Goal: Browse casually: Explore the website without a specific task or goal

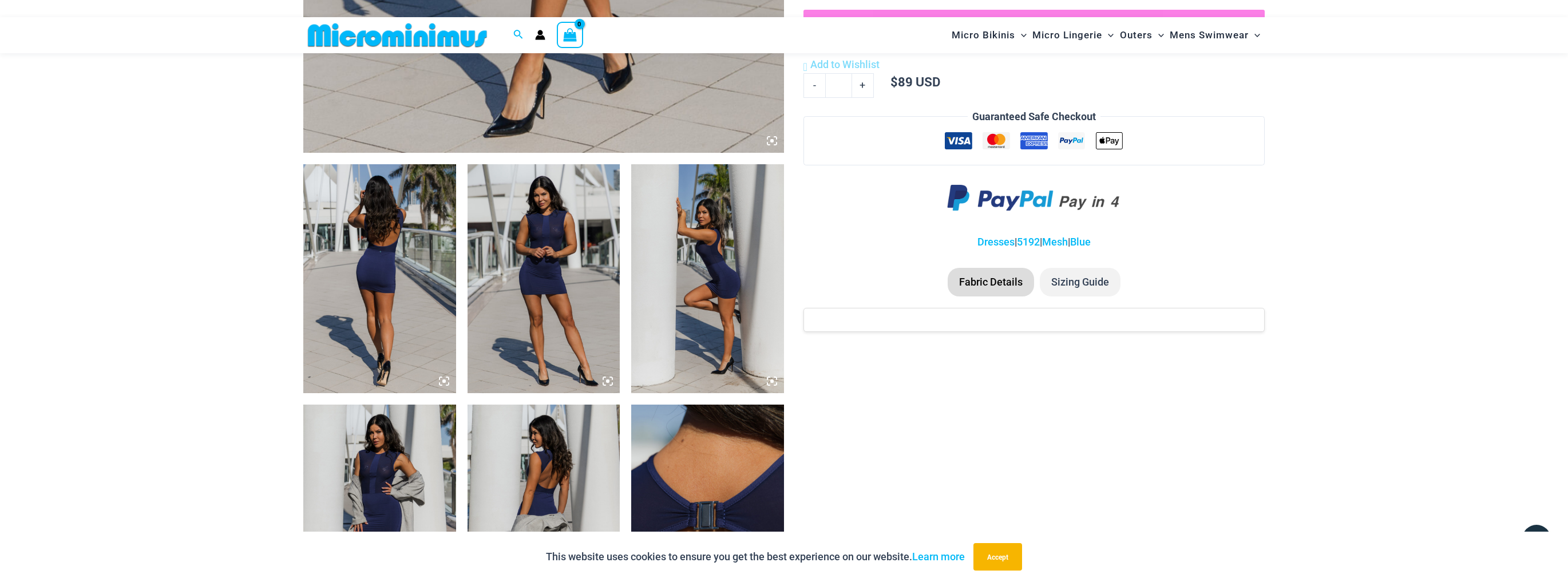
scroll to position [676, 0]
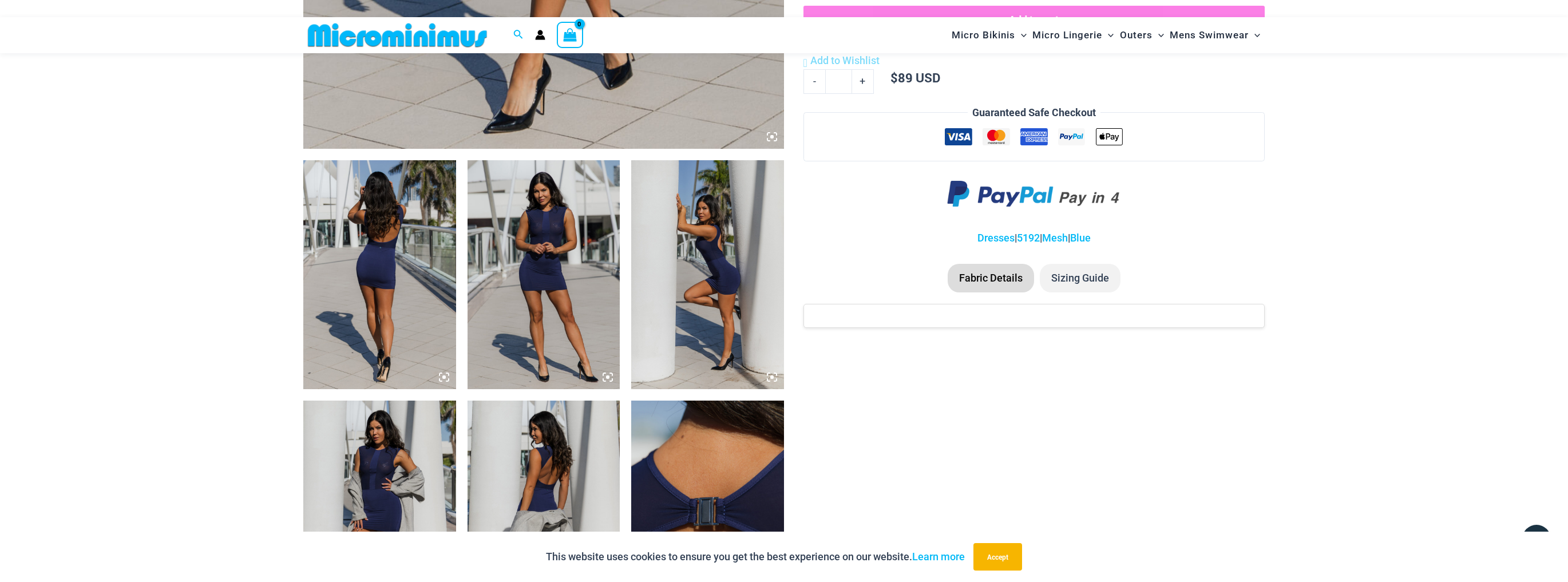
click at [428, 247] on img at bounding box center [379, 274] width 153 height 229
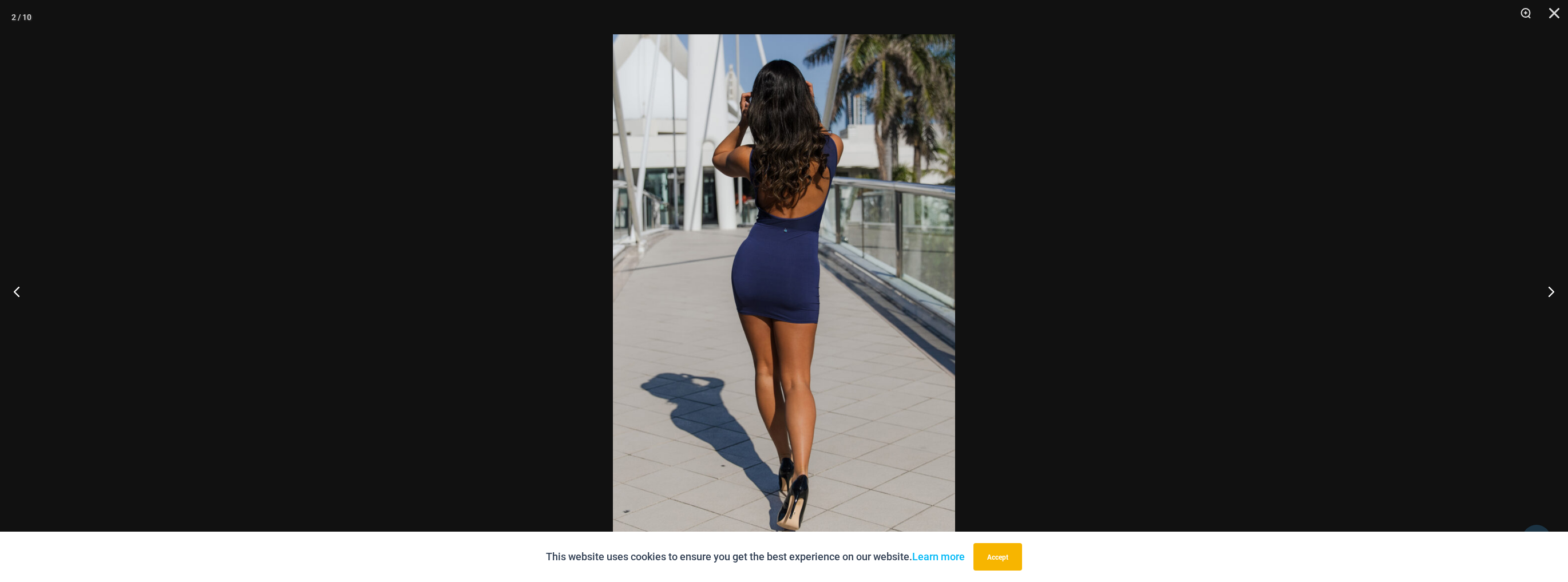
click at [854, 283] on img at bounding box center [784, 291] width 342 height 513
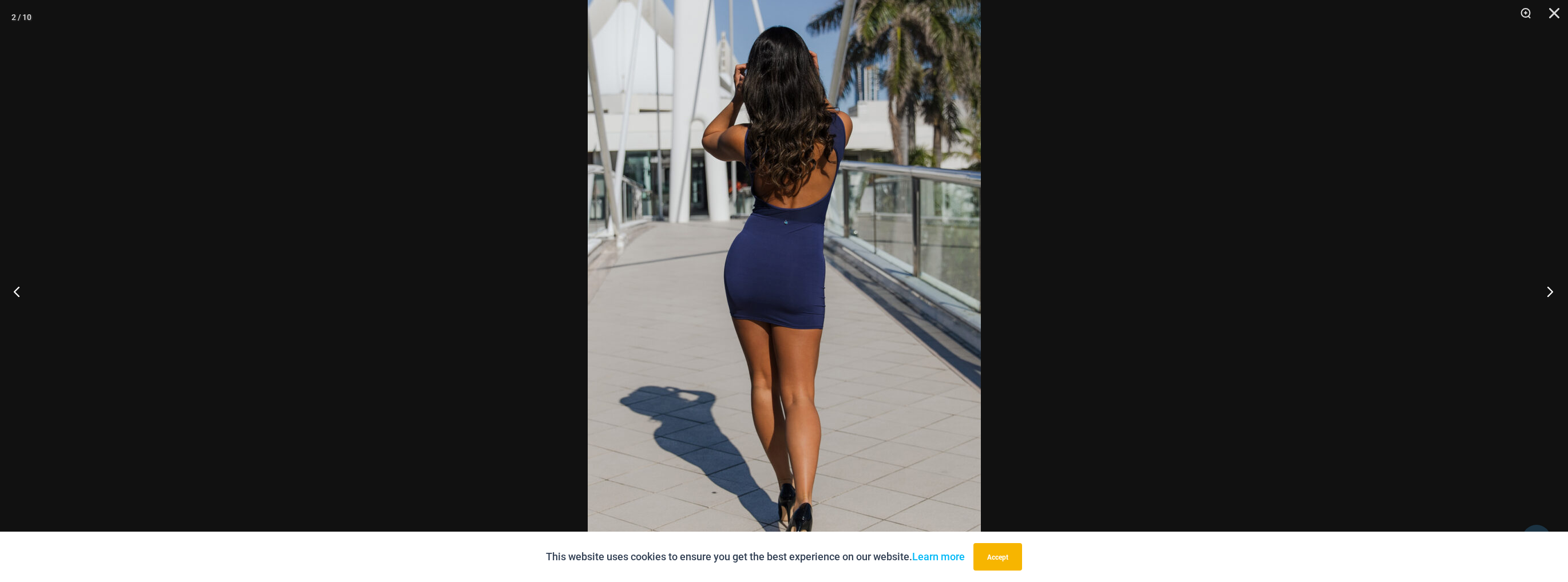
click at [1550, 292] on button "Next" at bounding box center [1547, 291] width 43 height 57
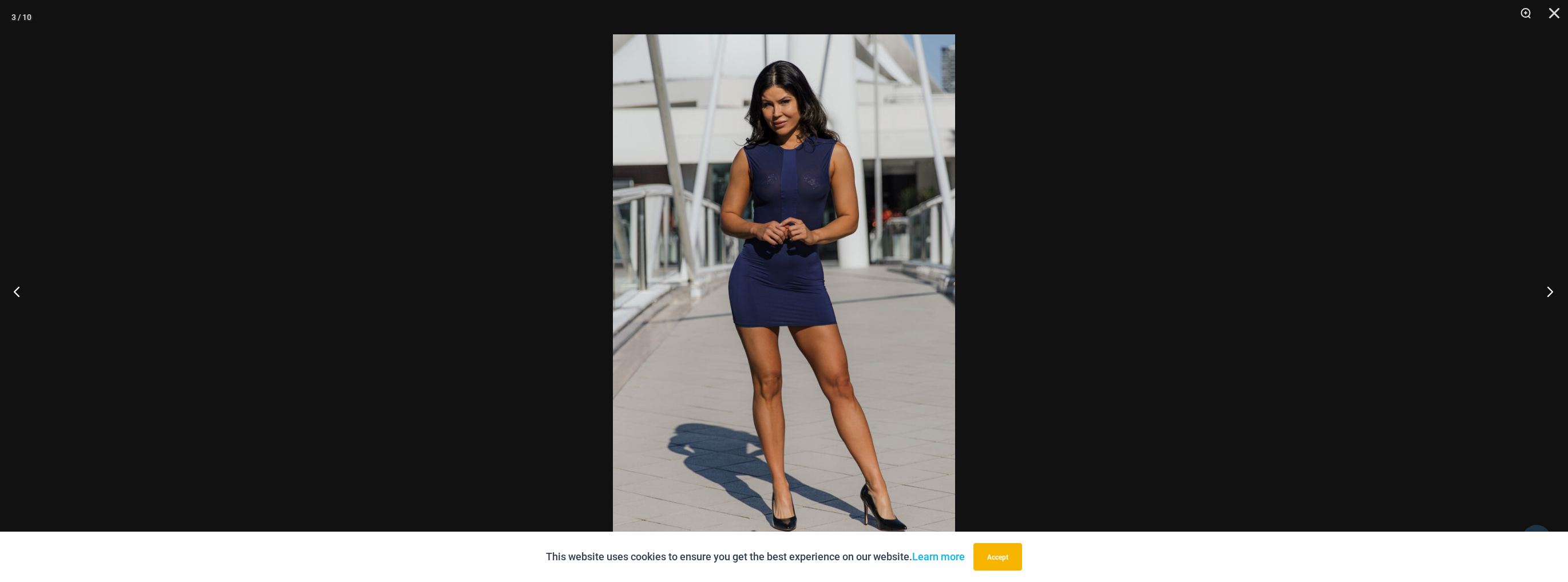
click at [1550, 297] on button "Next" at bounding box center [1547, 291] width 43 height 57
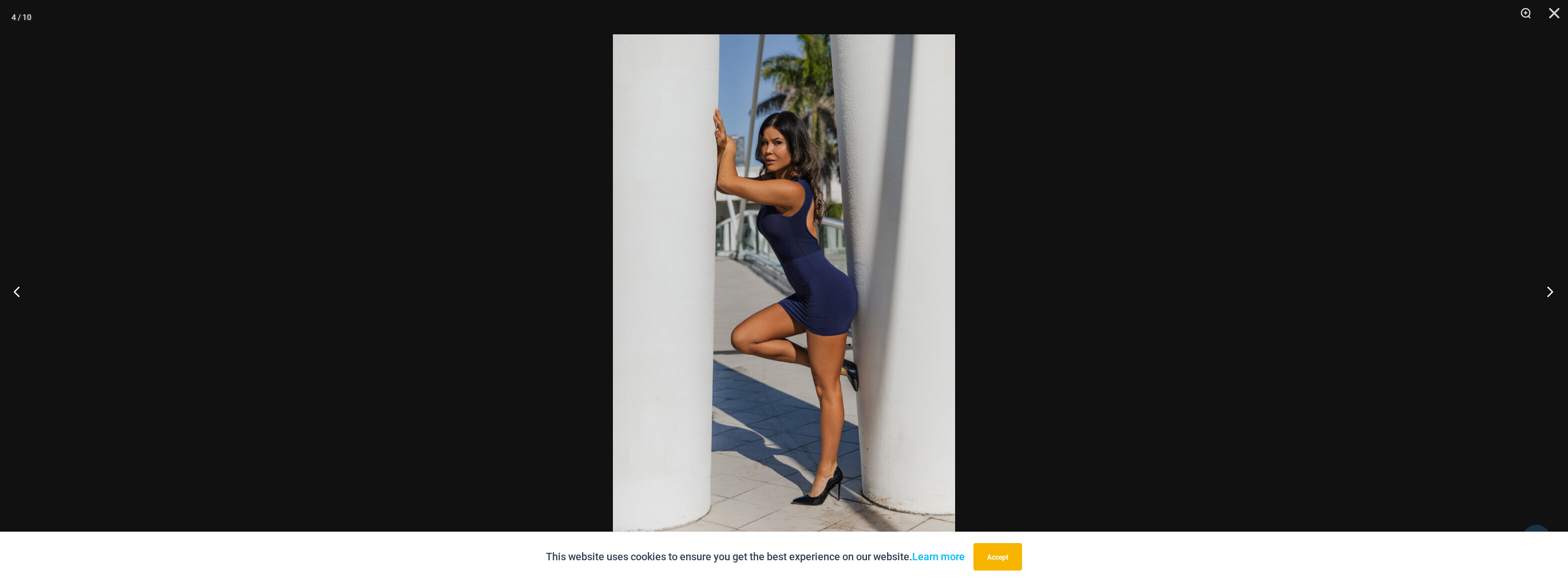
click at [1550, 297] on button "Next" at bounding box center [1547, 291] width 43 height 57
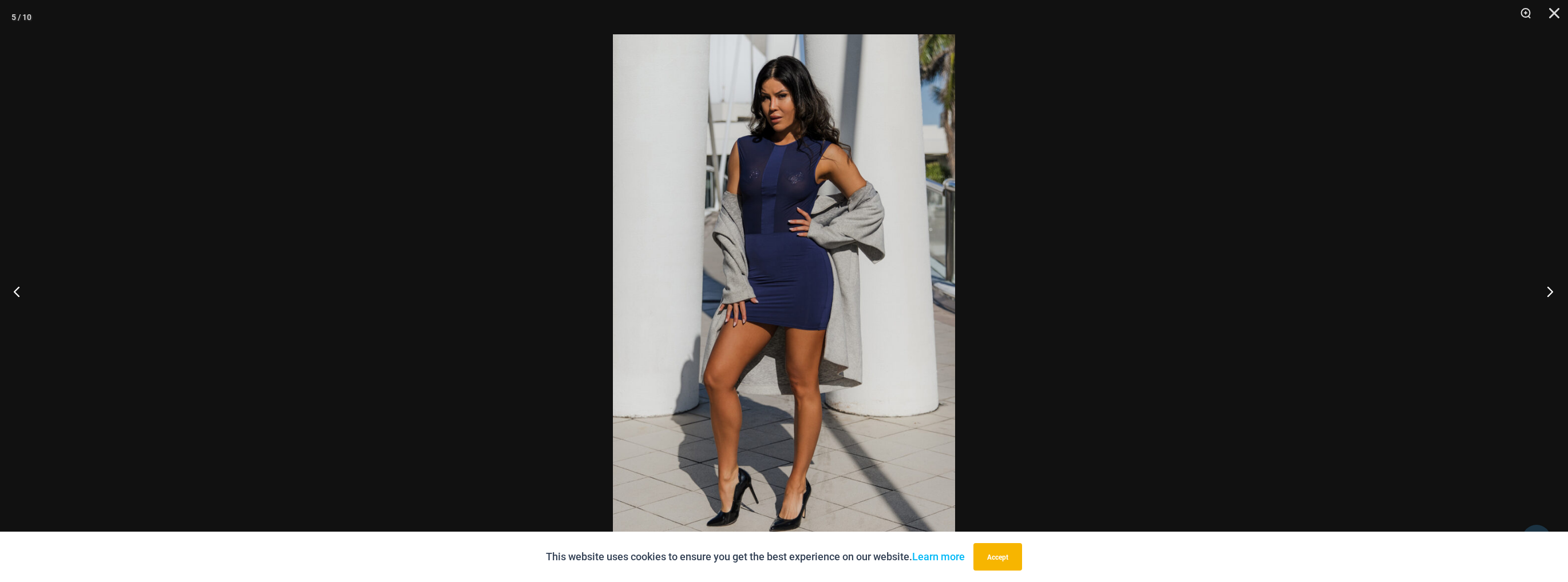
click at [1550, 297] on button "Next" at bounding box center [1547, 291] width 43 height 57
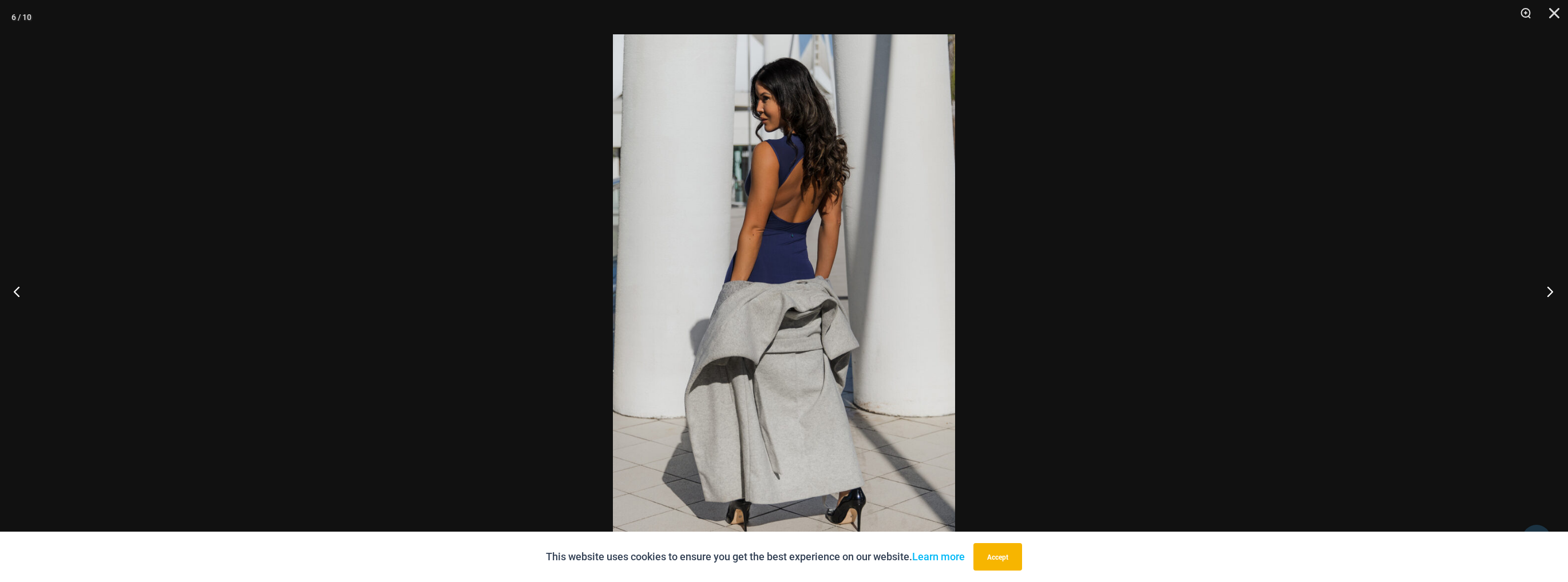
click at [1550, 297] on button "Next" at bounding box center [1547, 291] width 43 height 57
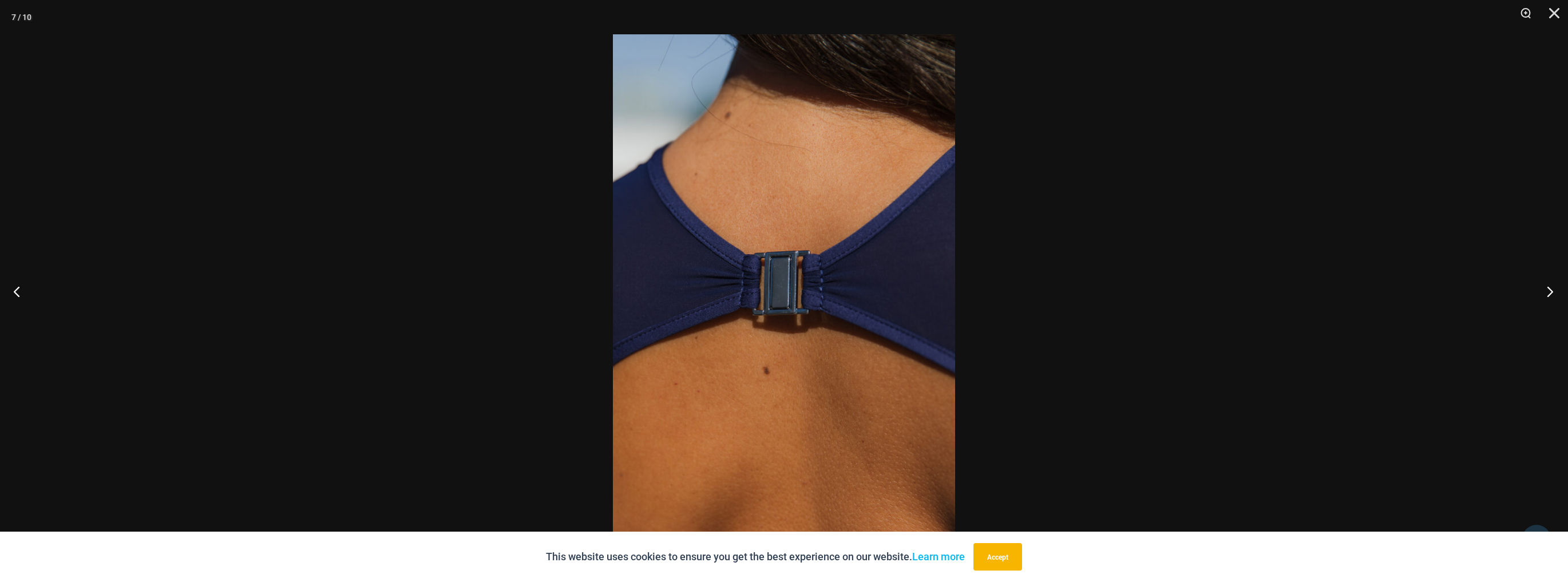
click at [1550, 297] on button "Next" at bounding box center [1547, 291] width 43 height 57
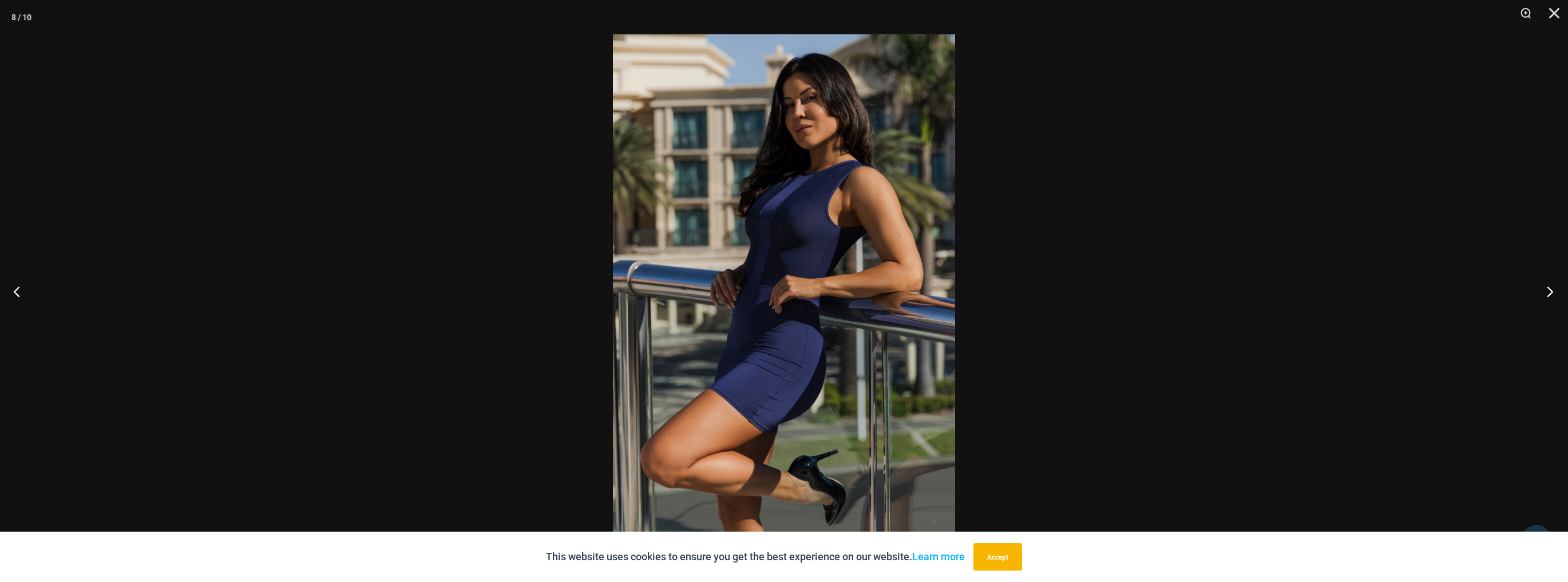
click at [1550, 297] on button "Next" at bounding box center [1547, 291] width 43 height 57
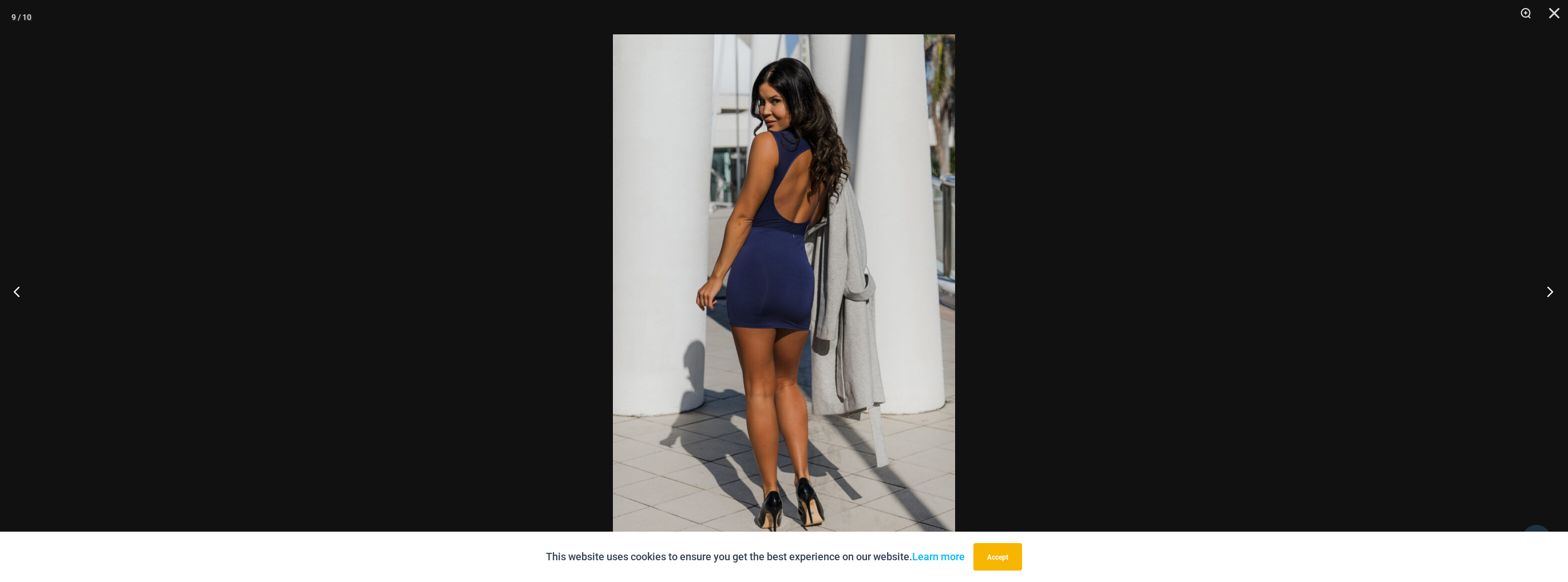
click at [1550, 297] on button "Next" at bounding box center [1547, 291] width 43 height 57
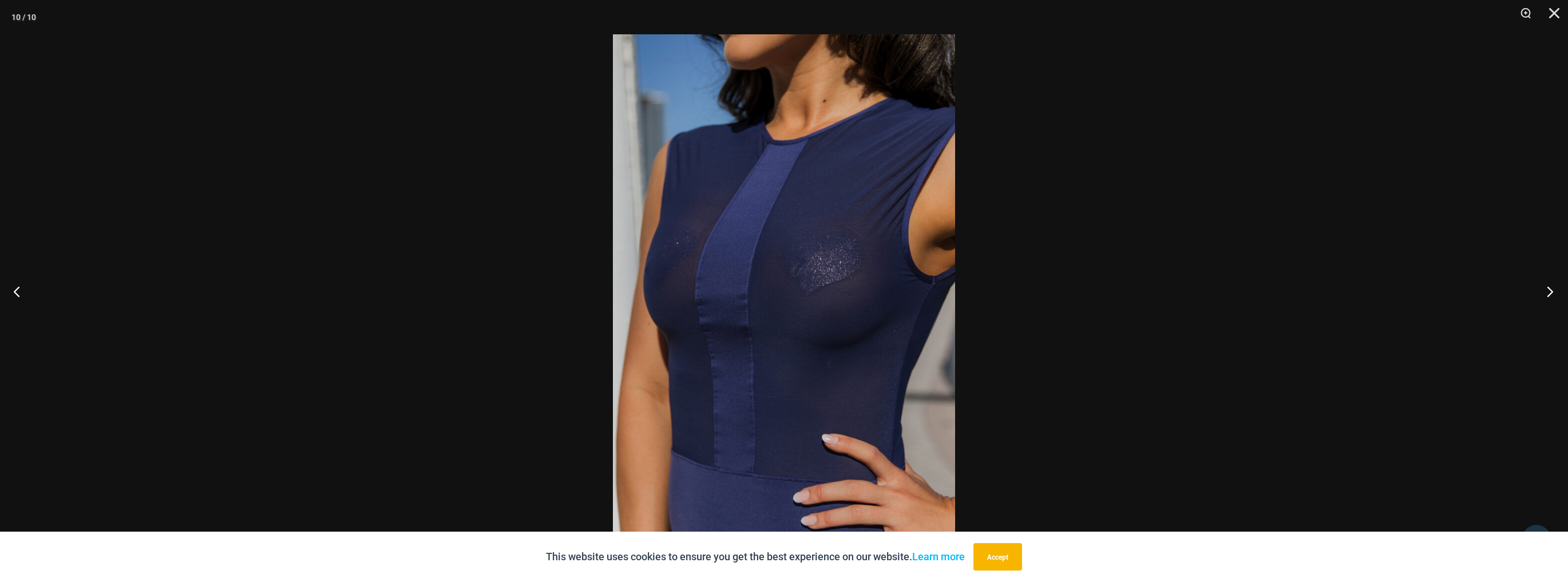
click at [1550, 297] on button "Next" at bounding box center [1547, 291] width 43 height 57
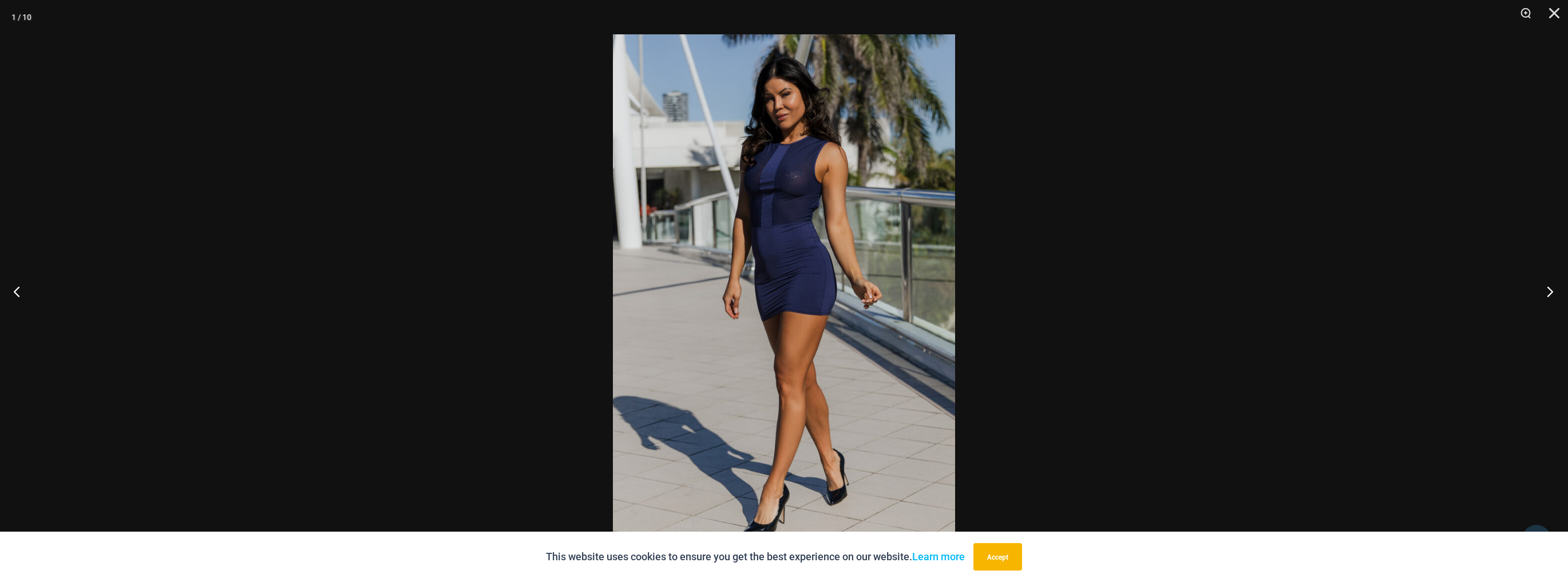
click at [1550, 297] on button "Next" at bounding box center [1547, 291] width 43 height 57
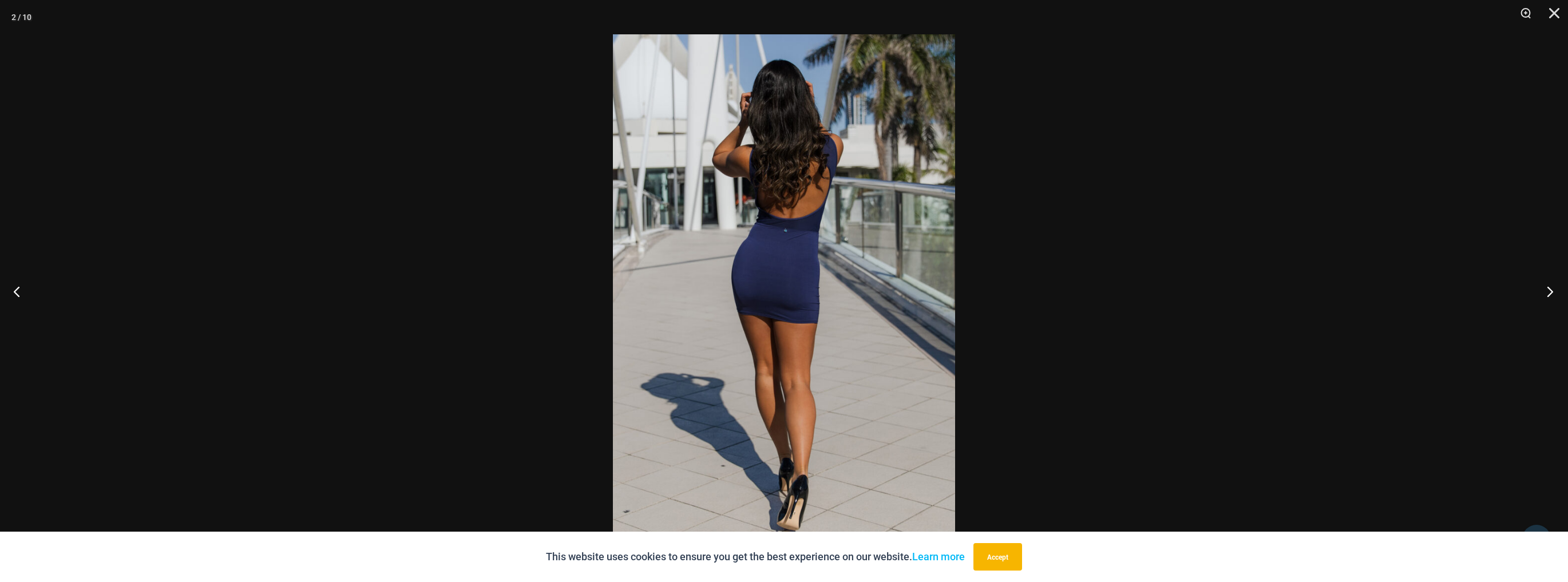
click at [1550, 297] on button "Next" at bounding box center [1547, 291] width 43 height 57
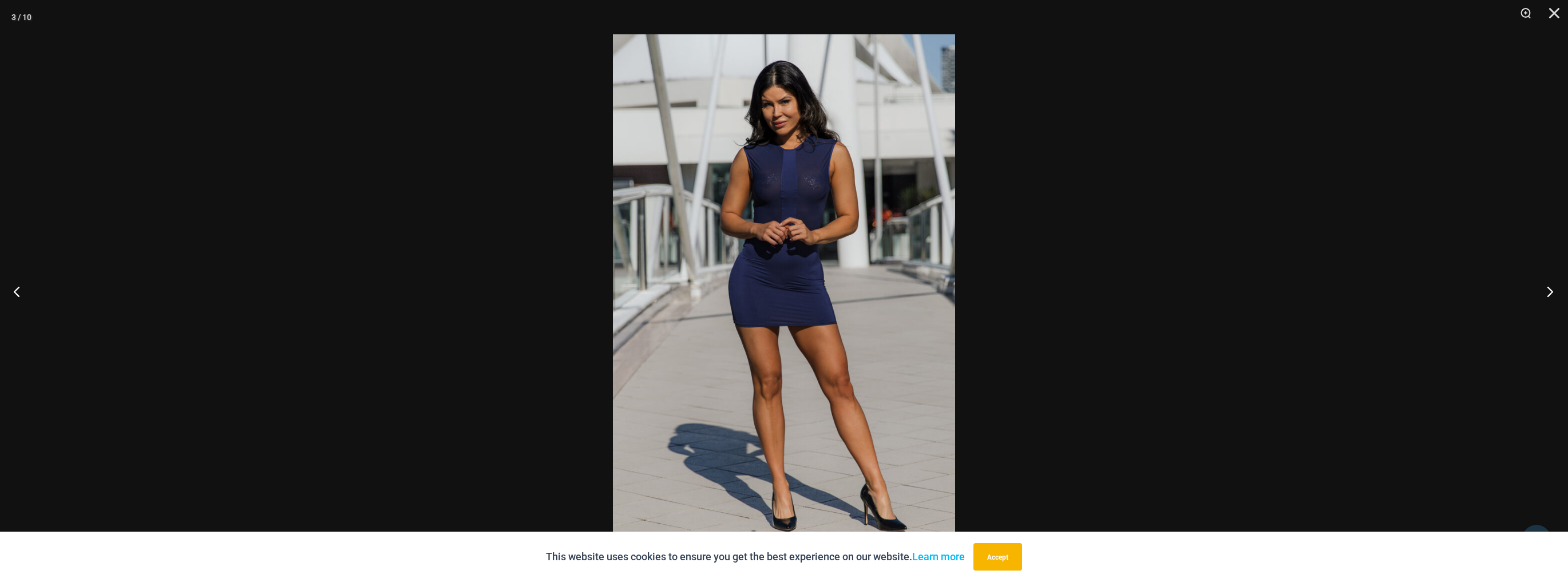
click at [1550, 297] on button "Next" at bounding box center [1547, 291] width 43 height 57
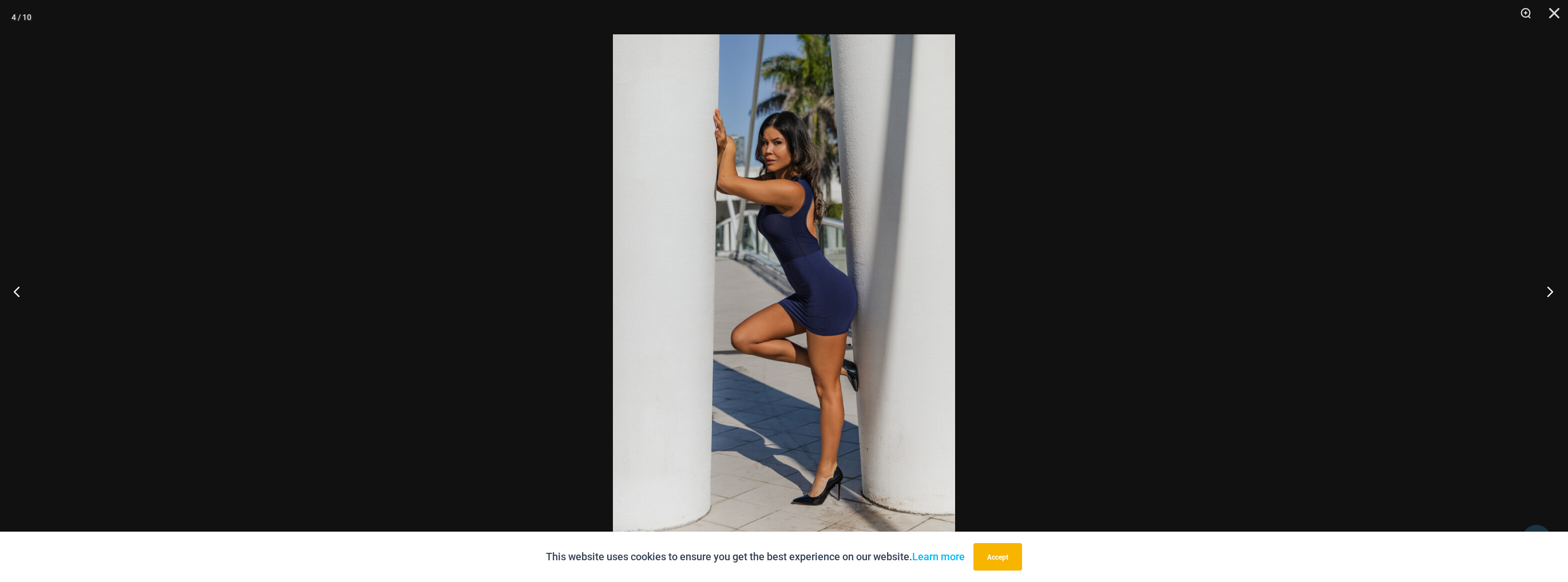
click at [1550, 297] on button "Next" at bounding box center [1547, 291] width 43 height 57
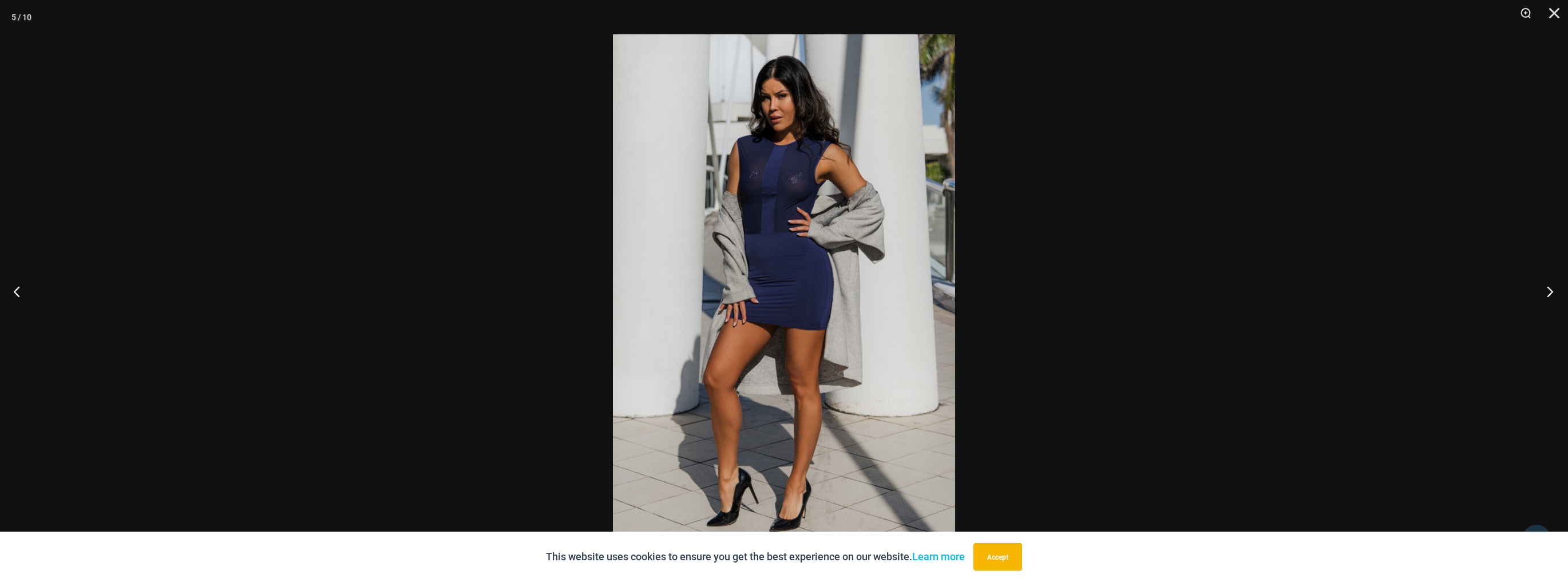
click at [1550, 297] on button "Next" at bounding box center [1547, 291] width 43 height 57
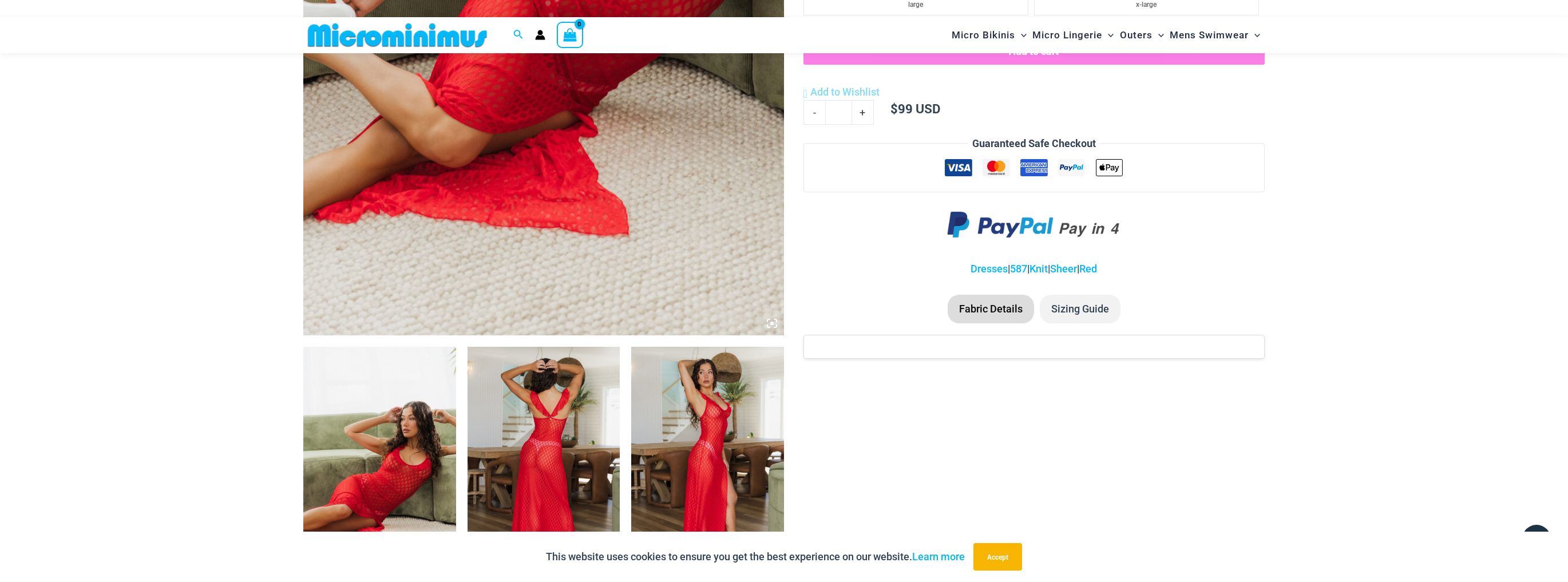
scroll to position [585, 0]
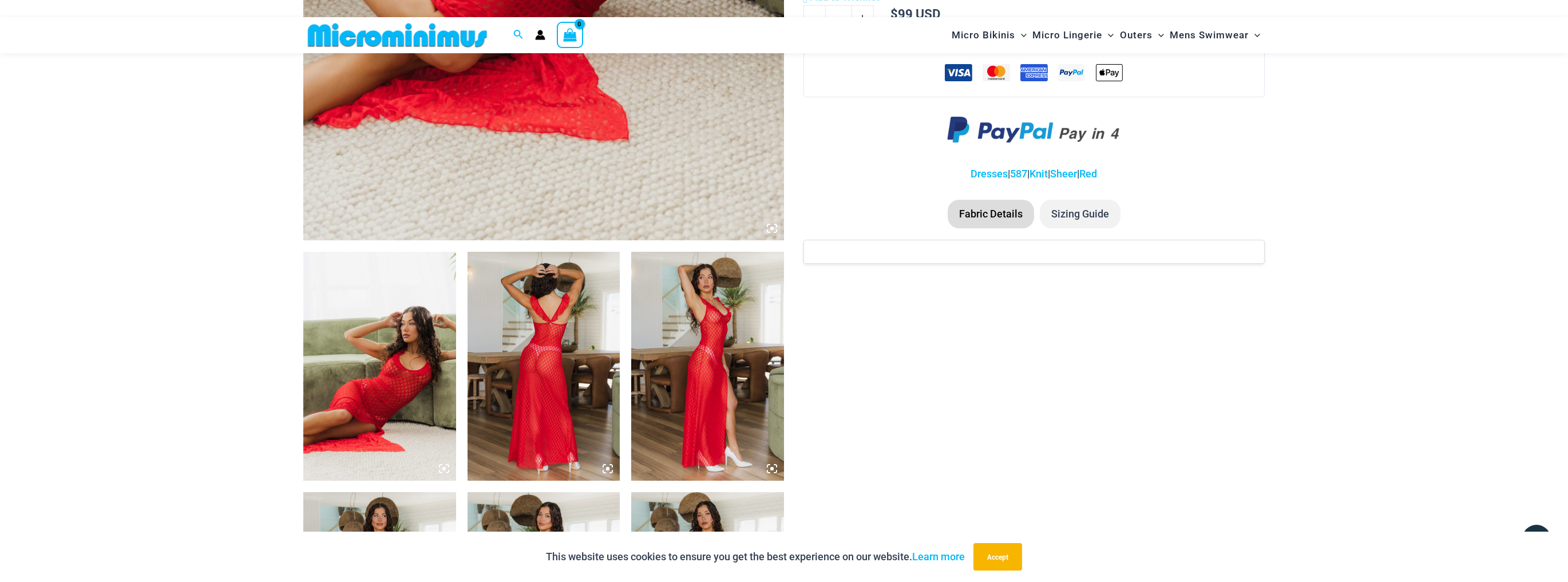
click at [421, 334] on img at bounding box center [379, 366] width 153 height 229
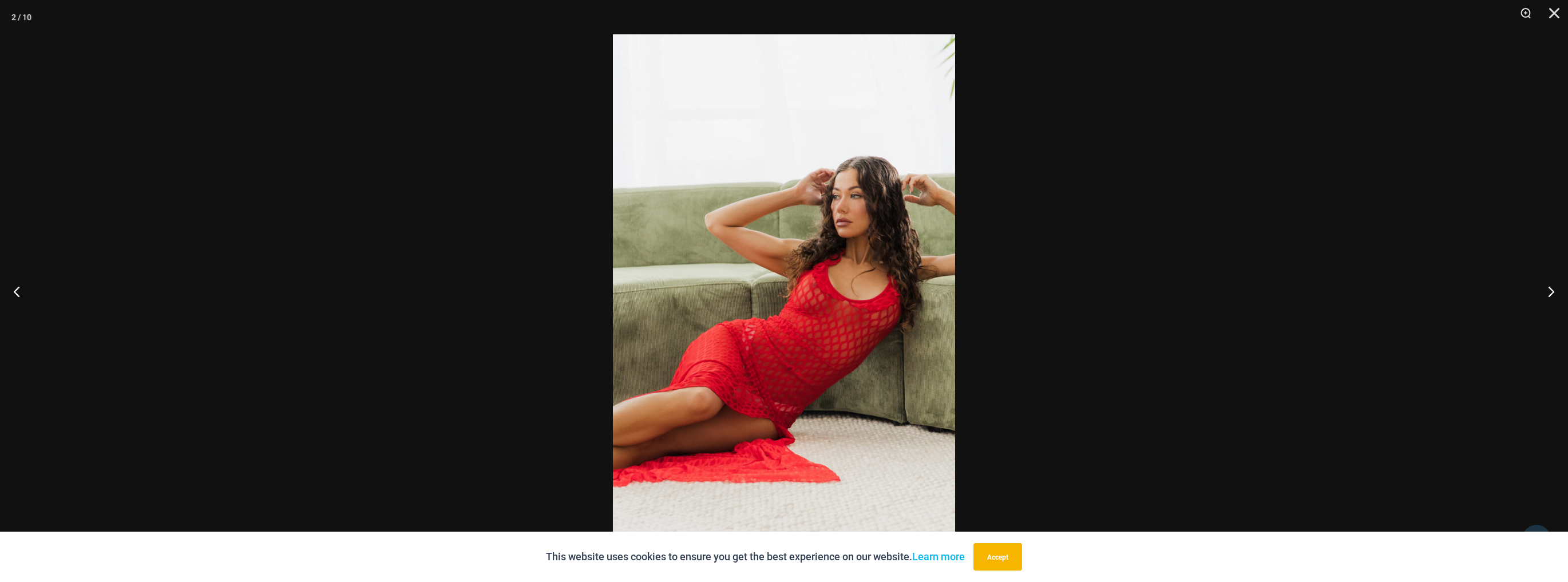
click at [804, 247] on img at bounding box center [784, 291] width 342 height 513
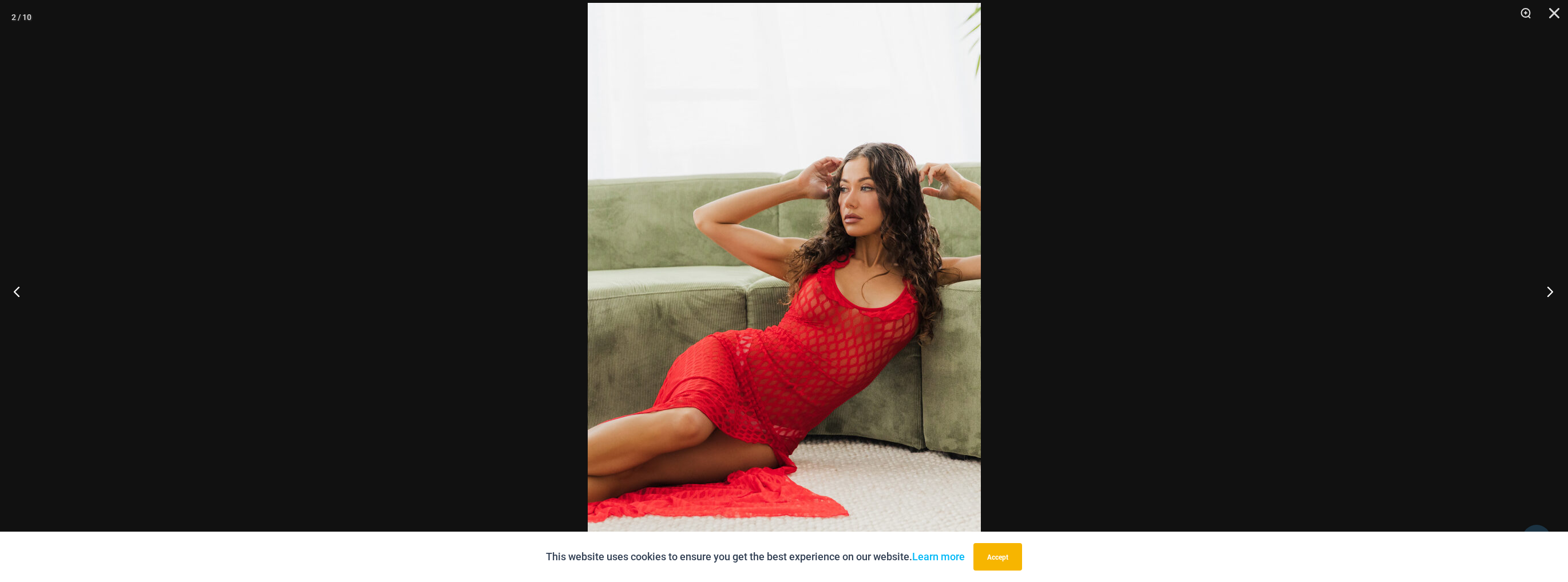
click at [1543, 287] on button "Next" at bounding box center [1547, 291] width 43 height 57
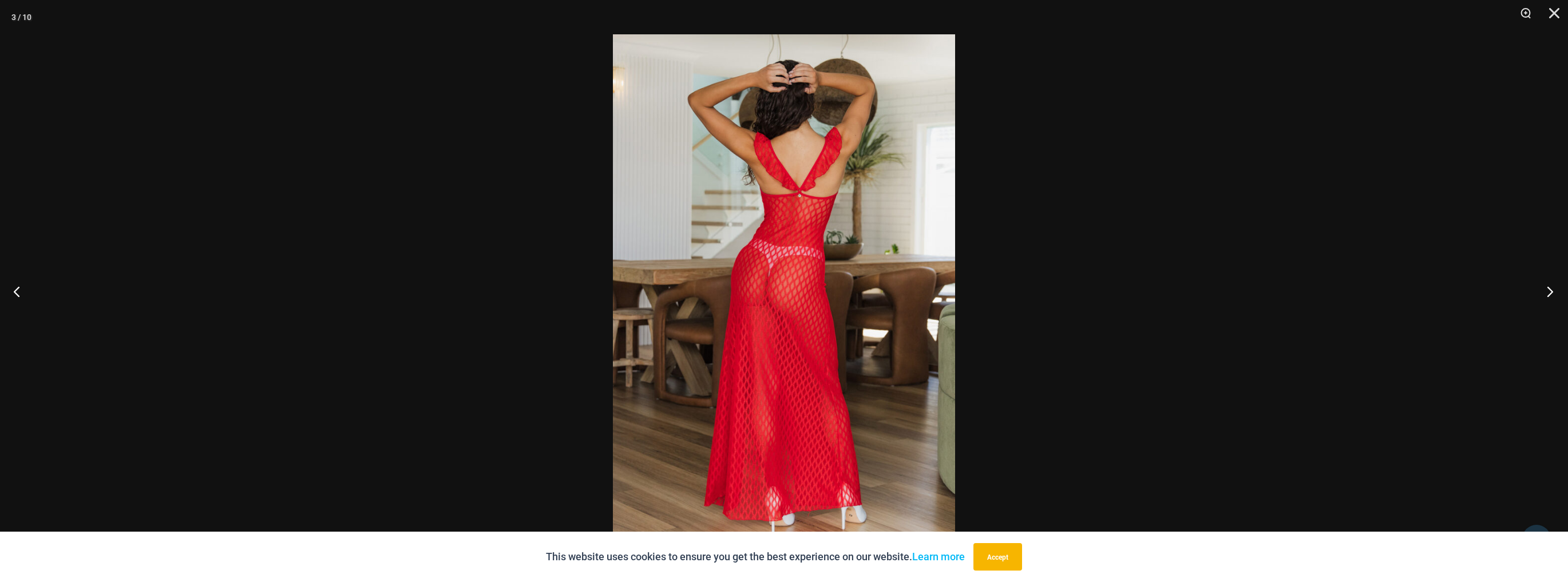
click at [1543, 287] on button "Next" at bounding box center [1547, 291] width 43 height 57
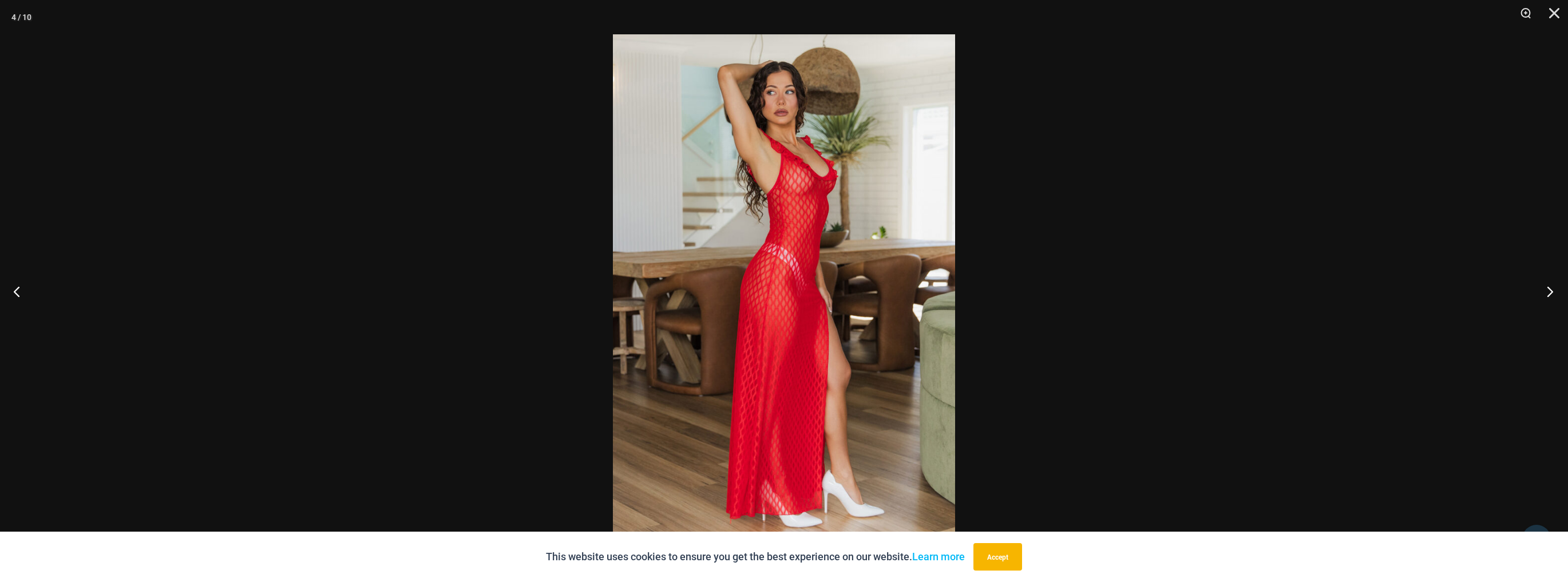
click at [1543, 287] on button "Next" at bounding box center [1547, 291] width 43 height 57
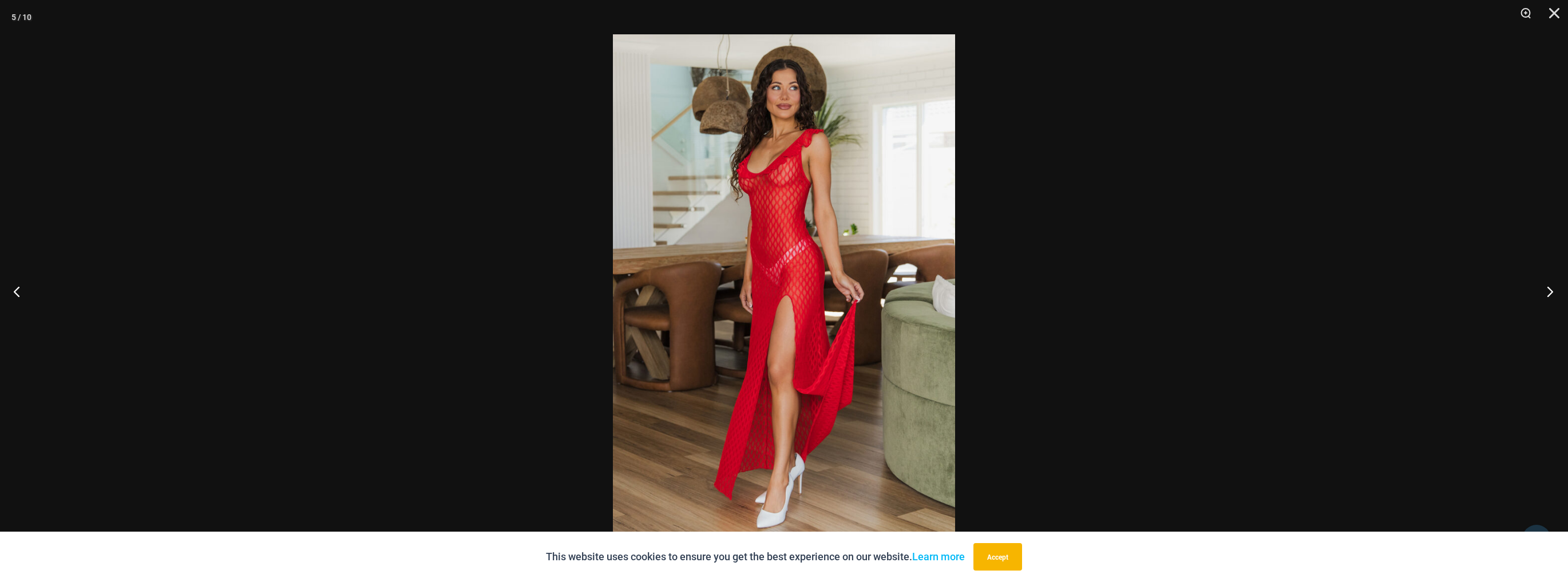
click at [1543, 287] on button "Next" at bounding box center [1547, 291] width 43 height 57
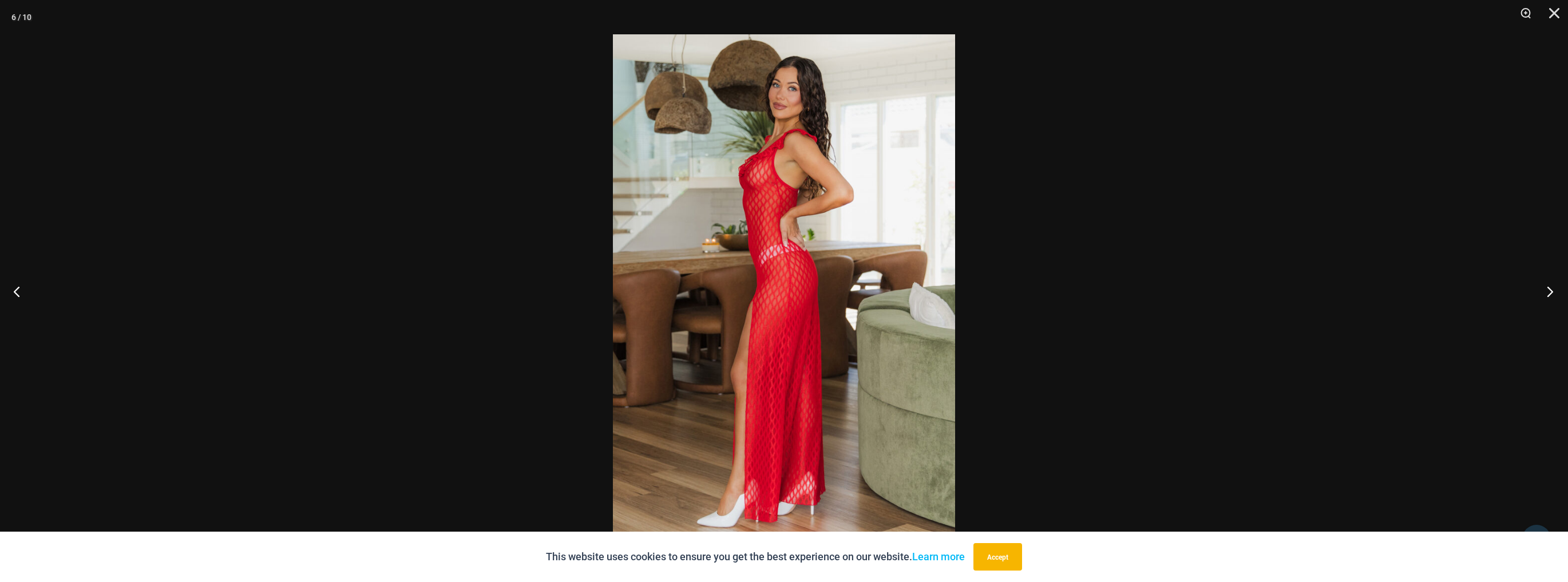
click at [1544, 287] on button "Next" at bounding box center [1547, 291] width 43 height 57
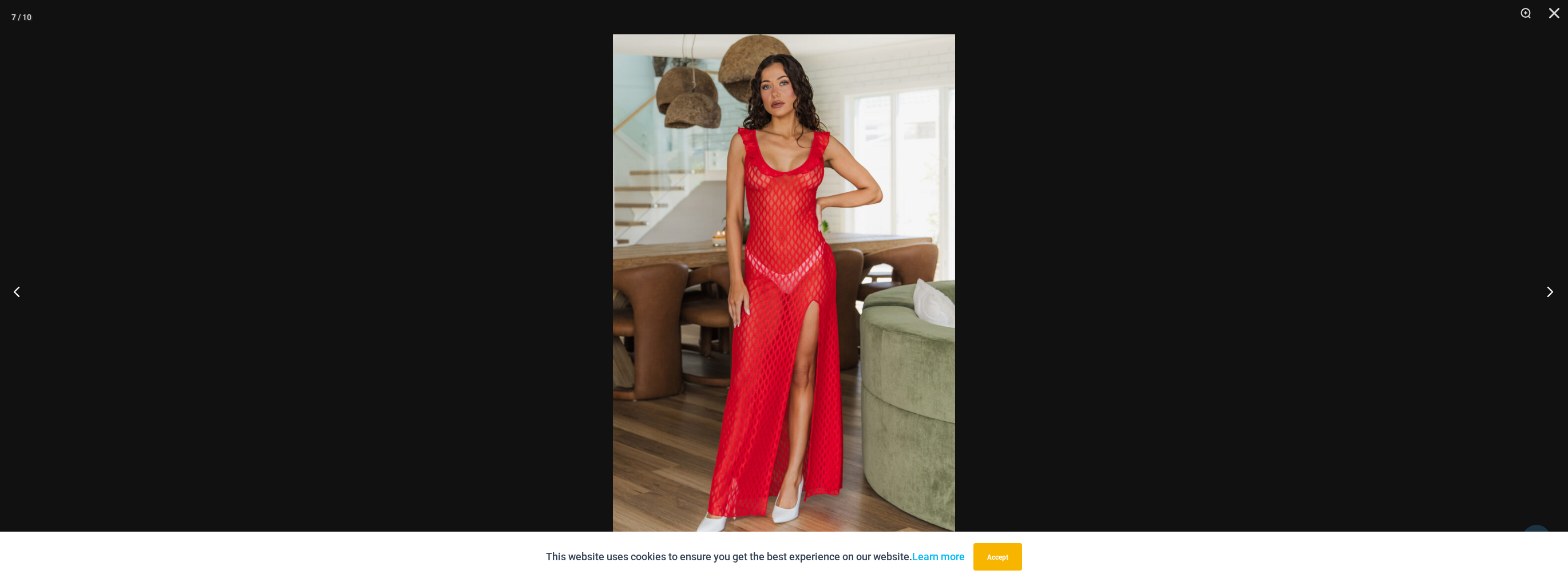
click at [1544, 287] on button "Next" at bounding box center [1547, 291] width 43 height 57
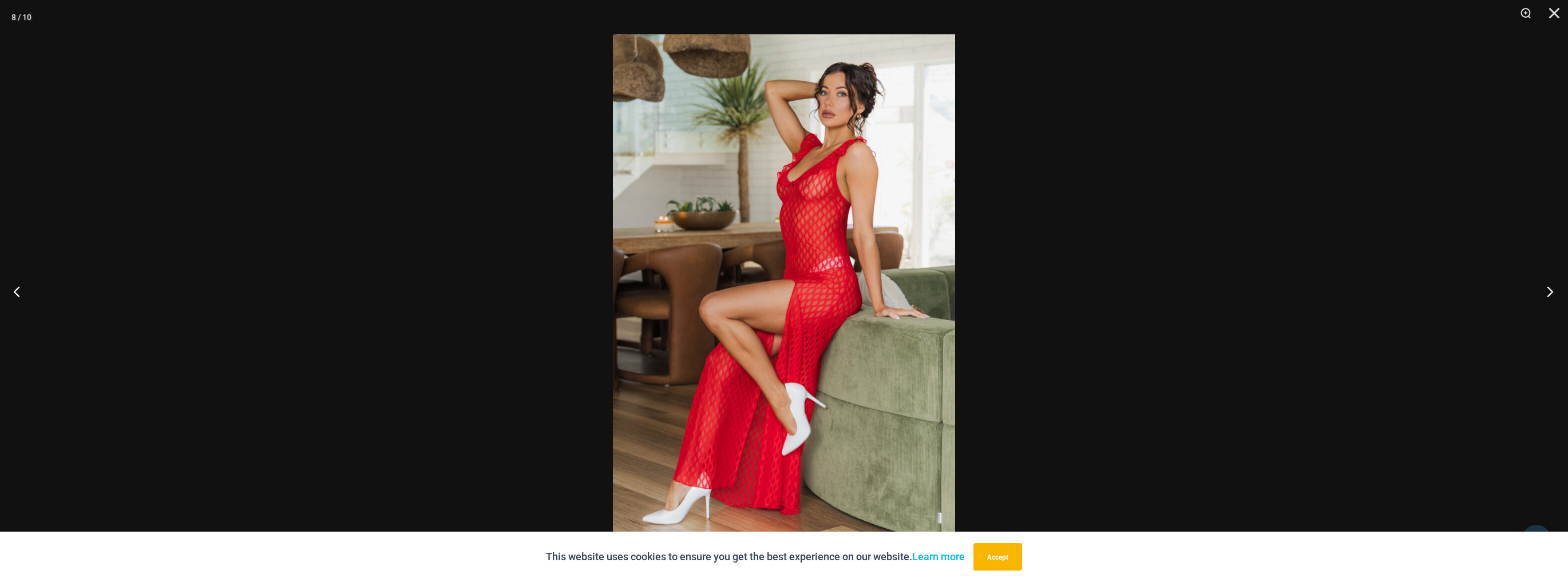
click at [1544, 287] on button "Next" at bounding box center [1547, 291] width 43 height 57
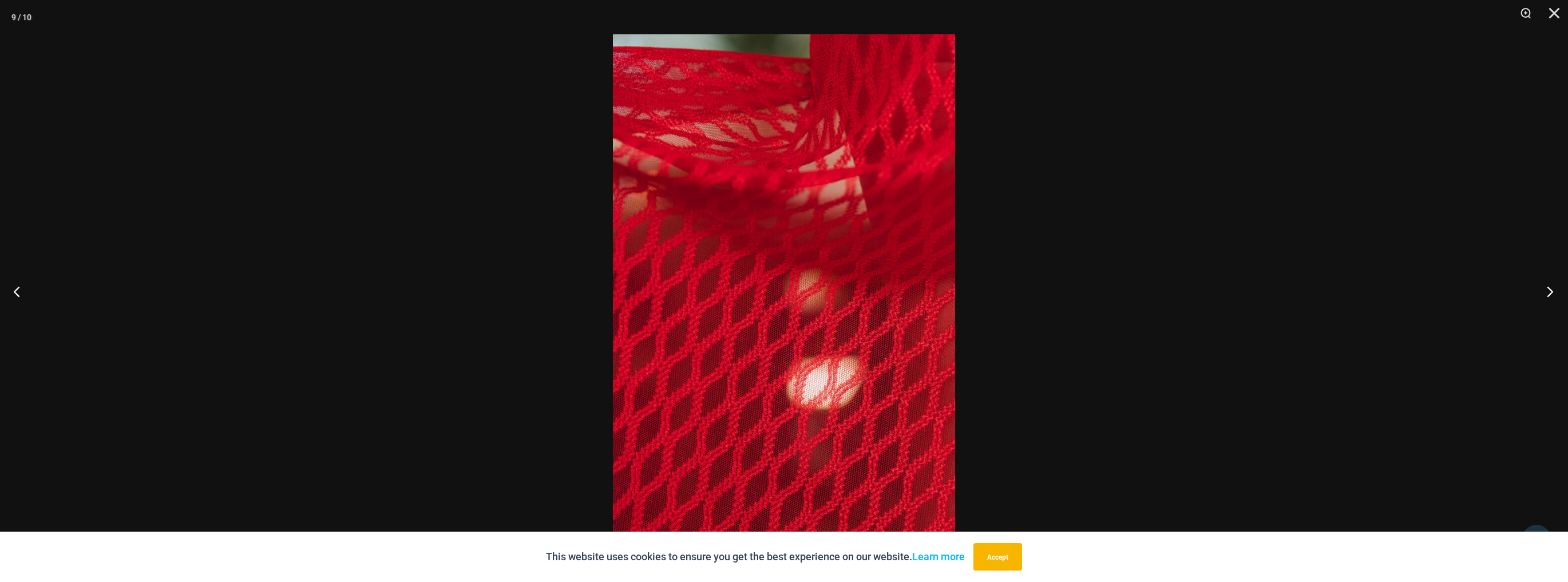
click at [1548, 287] on button "Next" at bounding box center [1547, 291] width 43 height 57
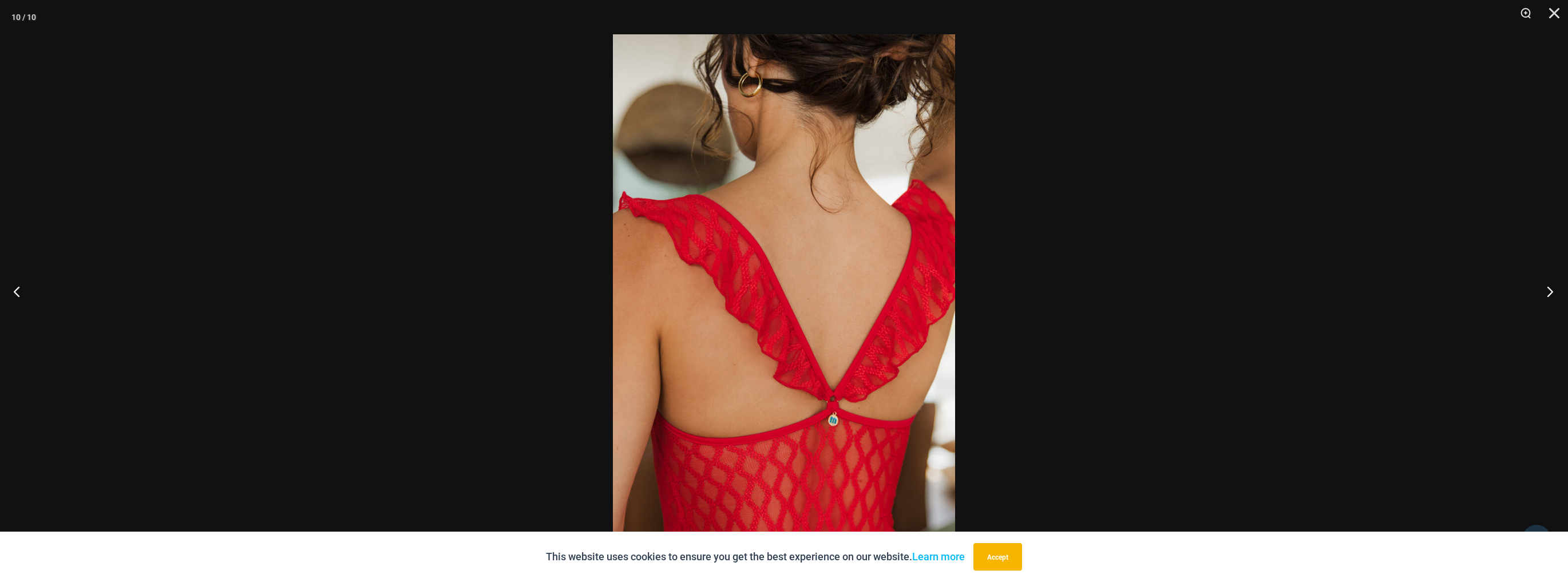
click at [1549, 287] on button "Next" at bounding box center [1547, 291] width 43 height 57
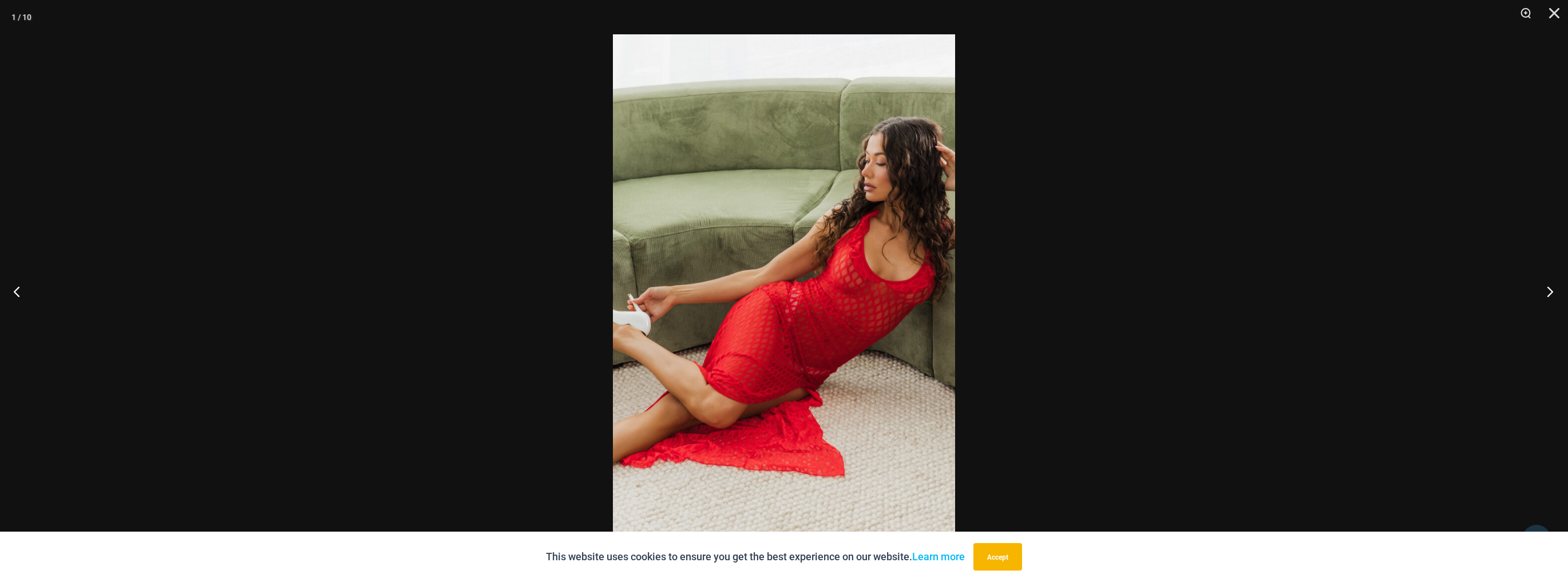
click at [1549, 287] on button "Next" at bounding box center [1547, 291] width 43 height 57
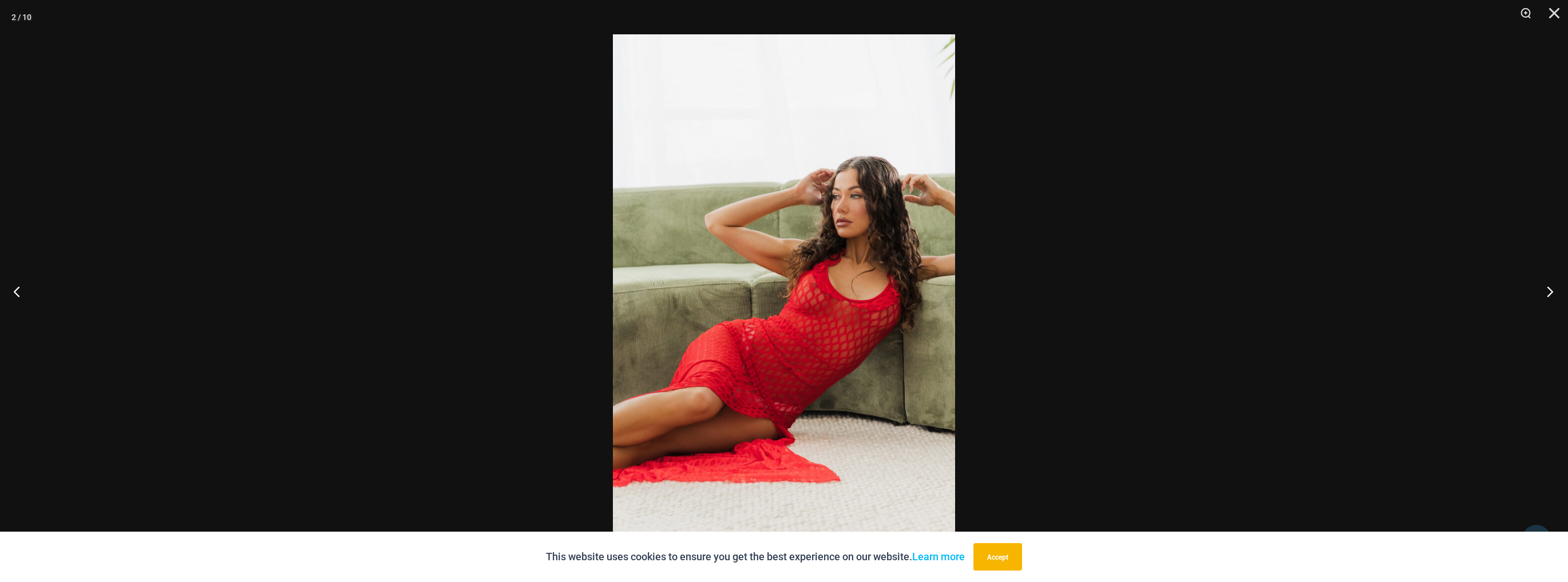
click at [1558, 288] on button "Next" at bounding box center [1547, 291] width 43 height 57
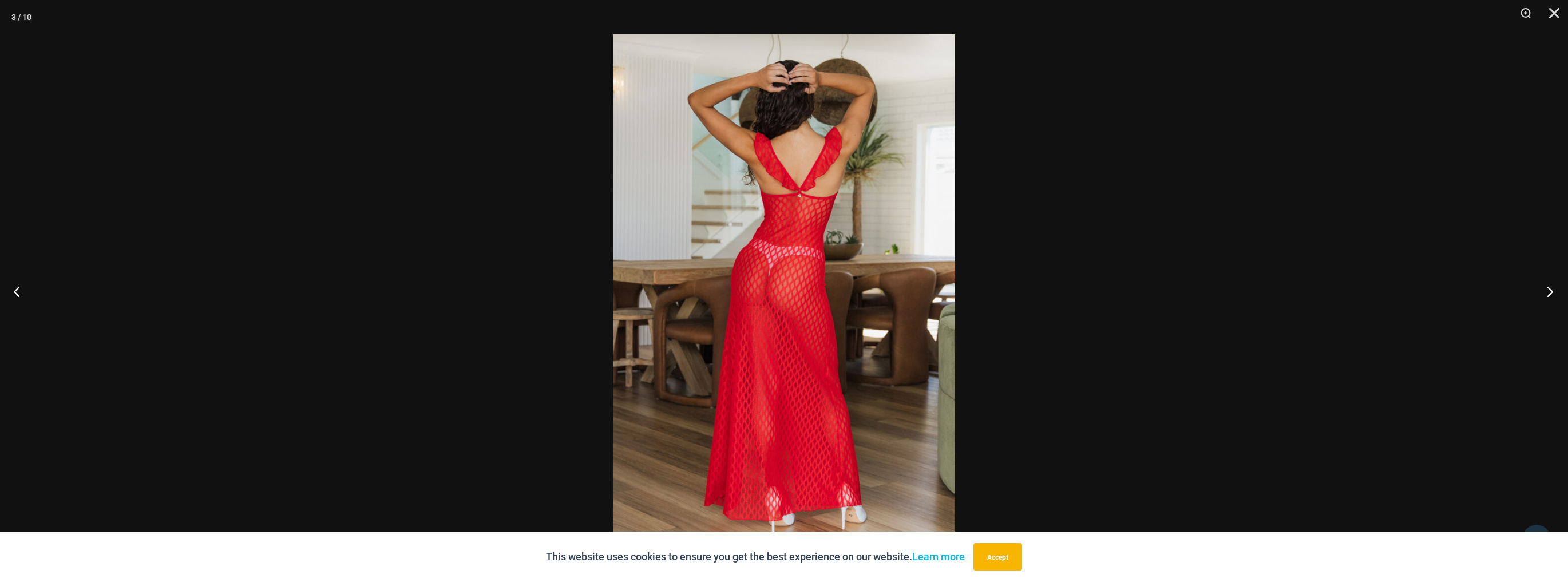
click at [1562, 288] on button "Next" at bounding box center [1547, 291] width 43 height 57
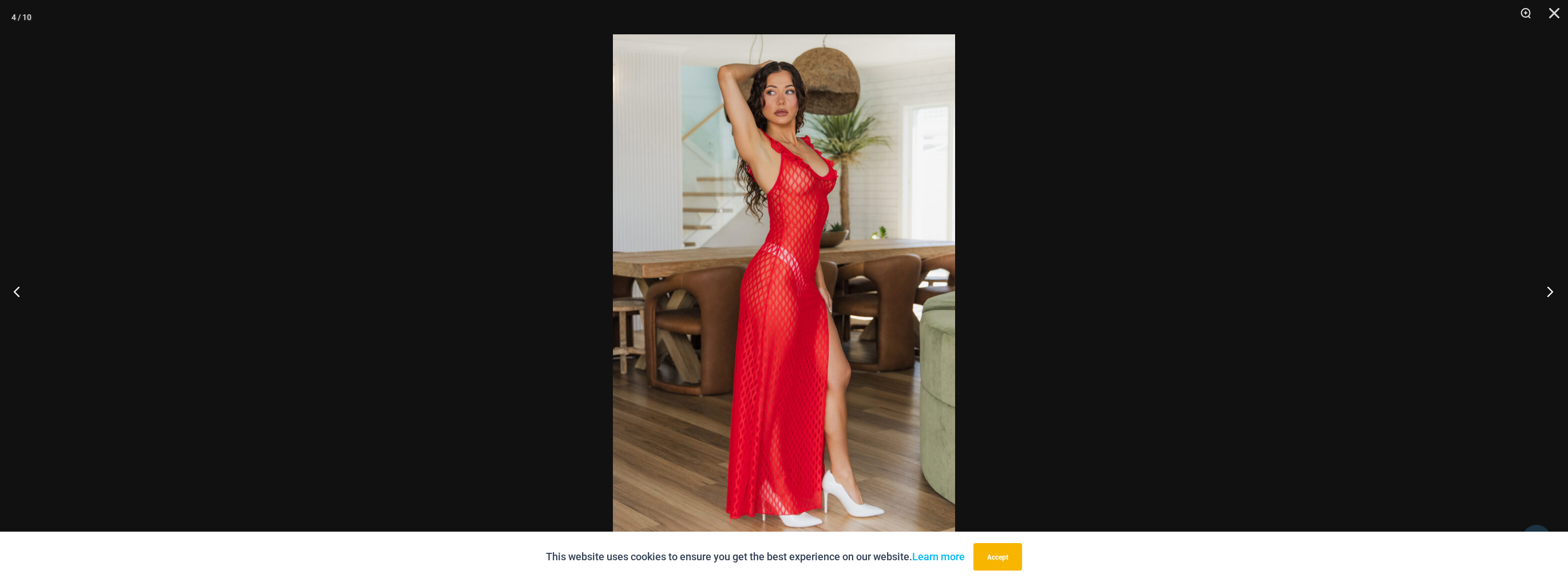
click at [1562, 288] on button "Next" at bounding box center [1547, 291] width 43 height 57
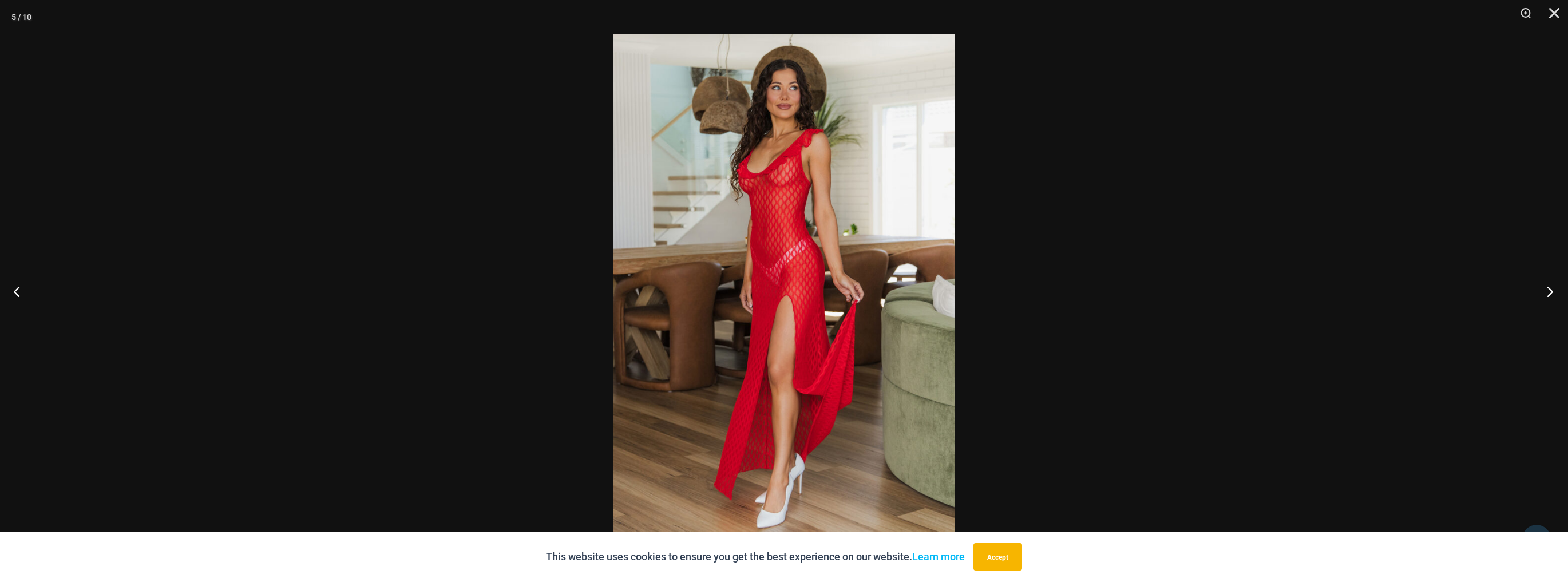
click at [1562, 288] on button "Next" at bounding box center [1547, 291] width 43 height 57
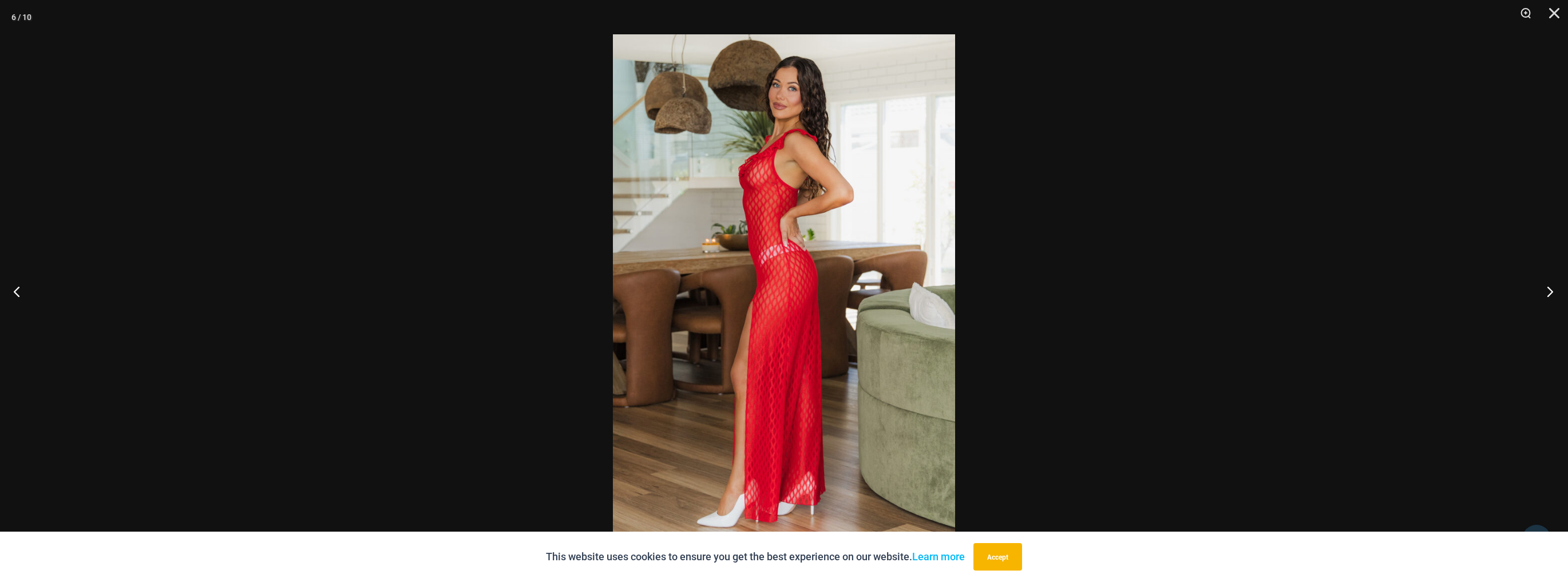
click at [1562, 291] on button "Next" at bounding box center [1547, 291] width 43 height 57
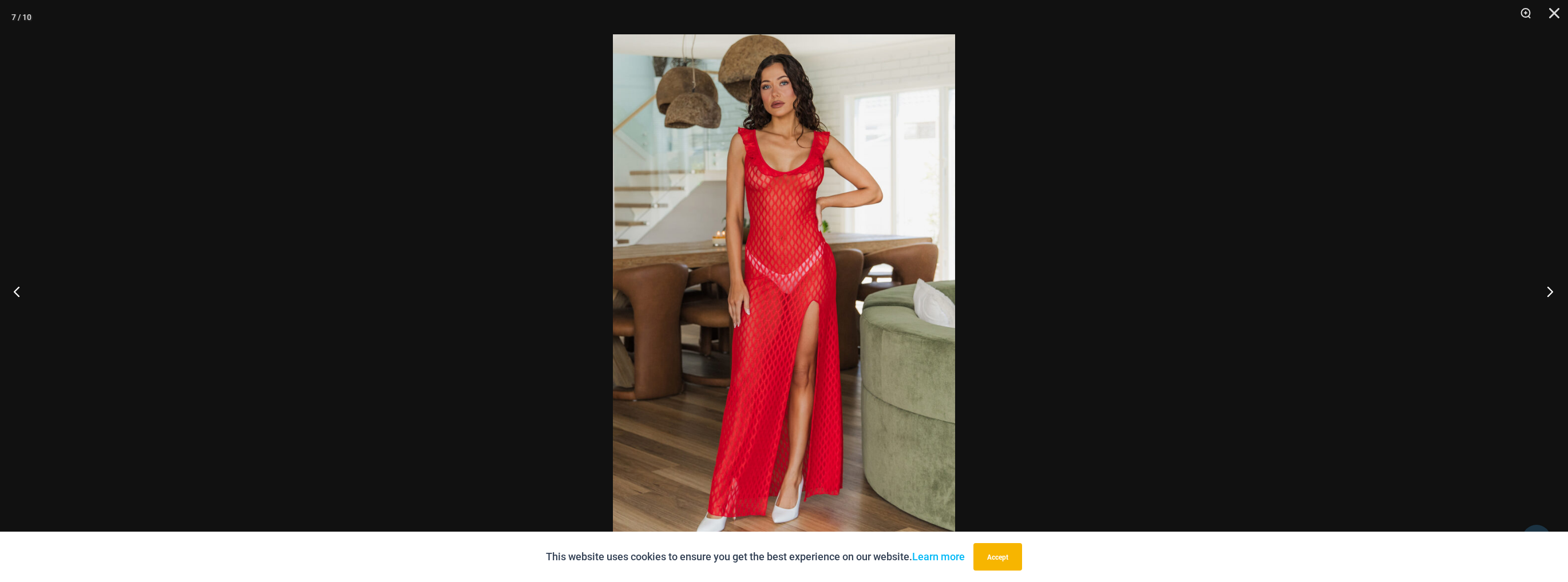
click at [1562, 291] on button "Next" at bounding box center [1547, 291] width 43 height 57
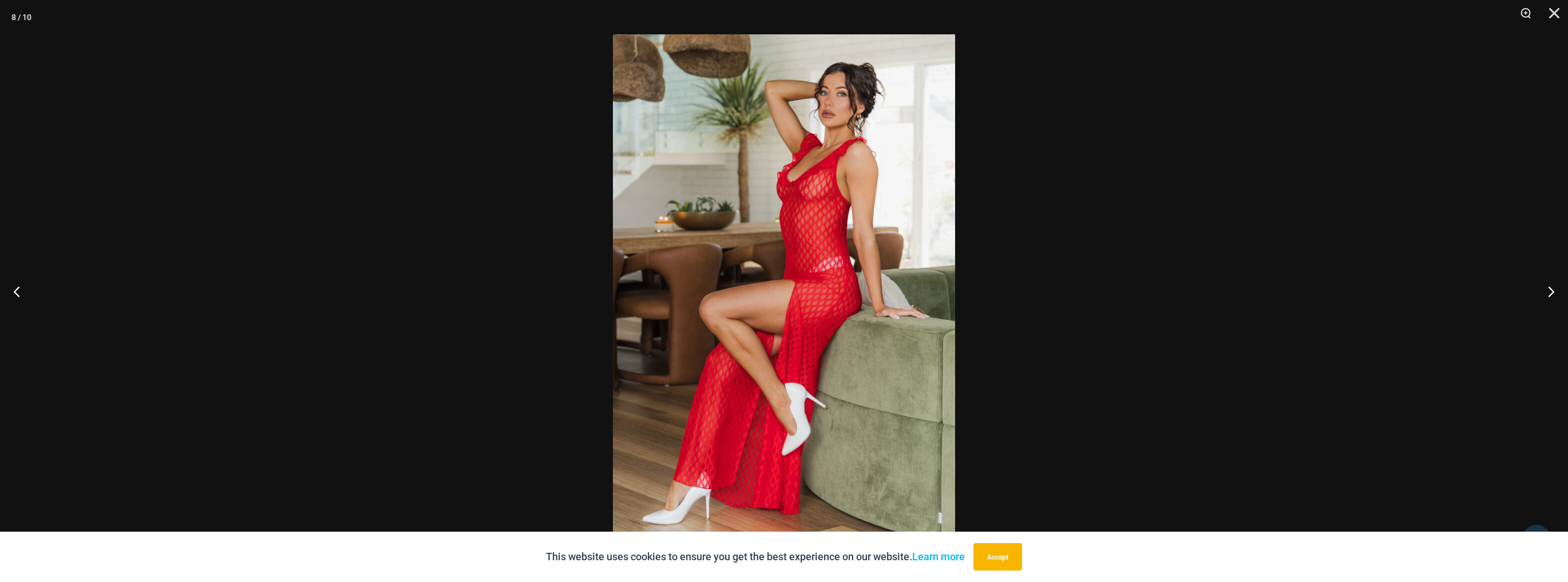
scroll to position [1602, 0]
click at [1552, 288] on button "Next" at bounding box center [1547, 291] width 43 height 57
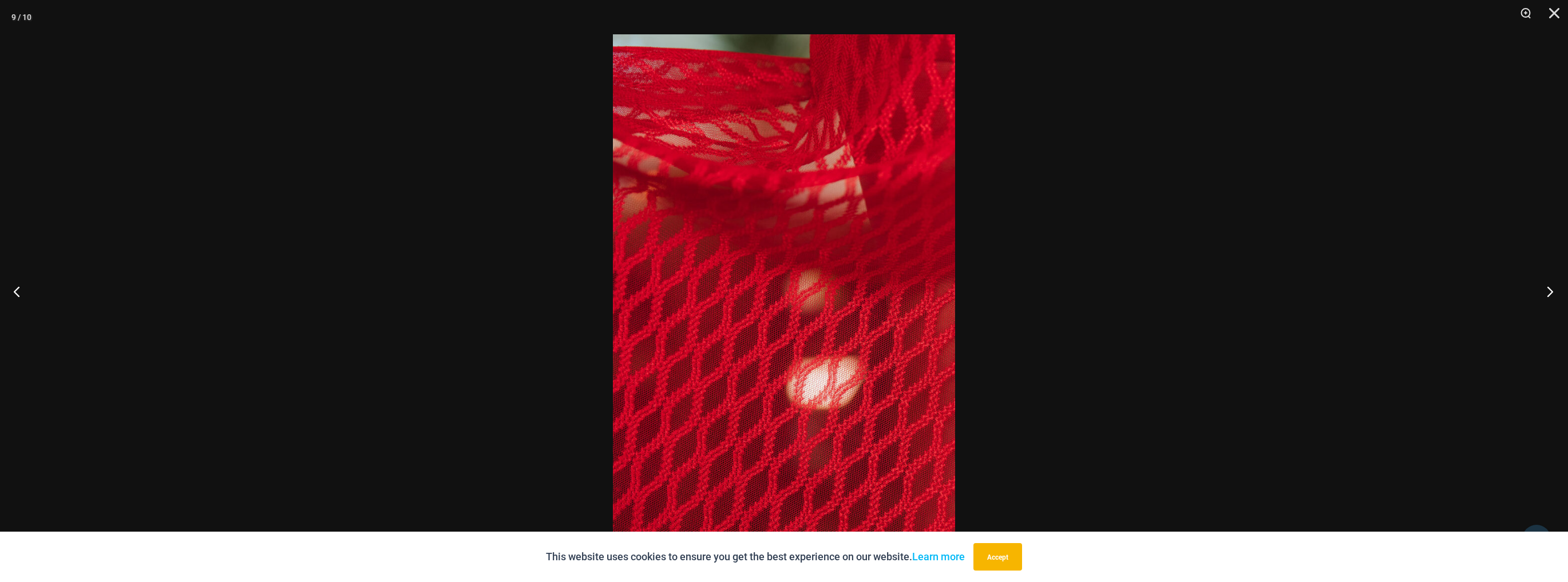
click at [1552, 288] on button "Next" at bounding box center [1547, 291] width 43 height 57
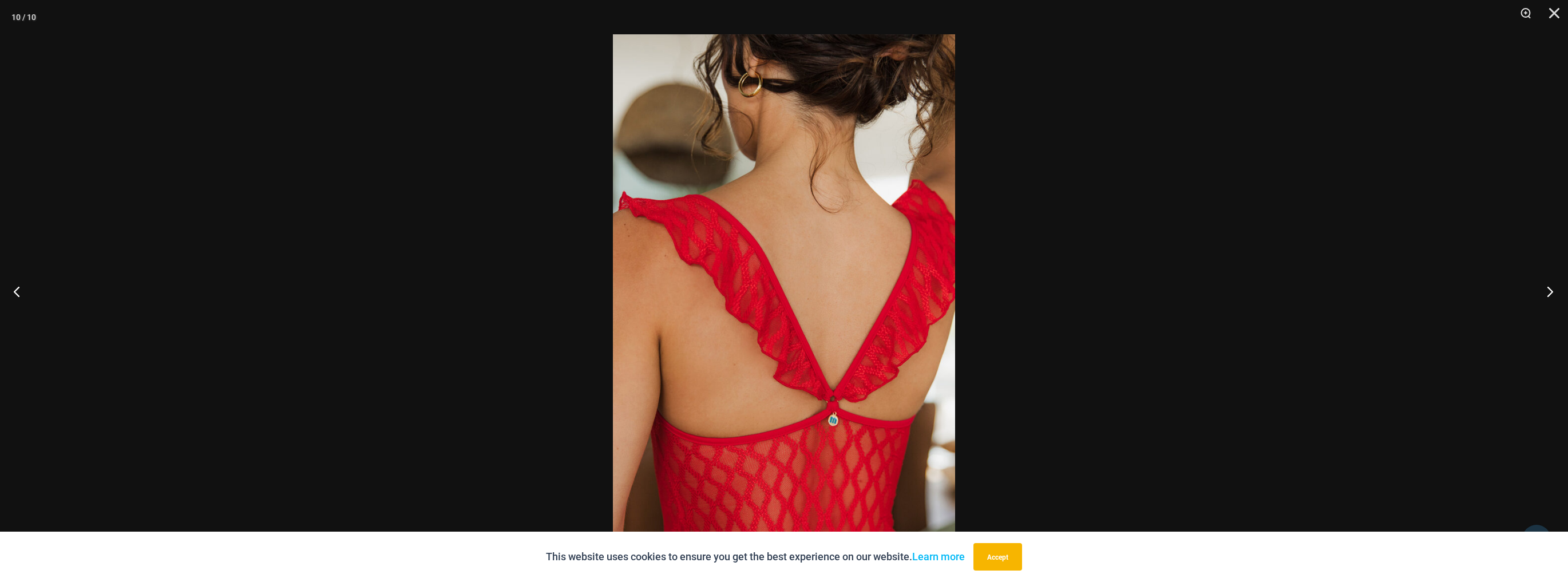
click at [1552, 288] on button "Next" at bounding box center [1547, 291] width 43 height 57
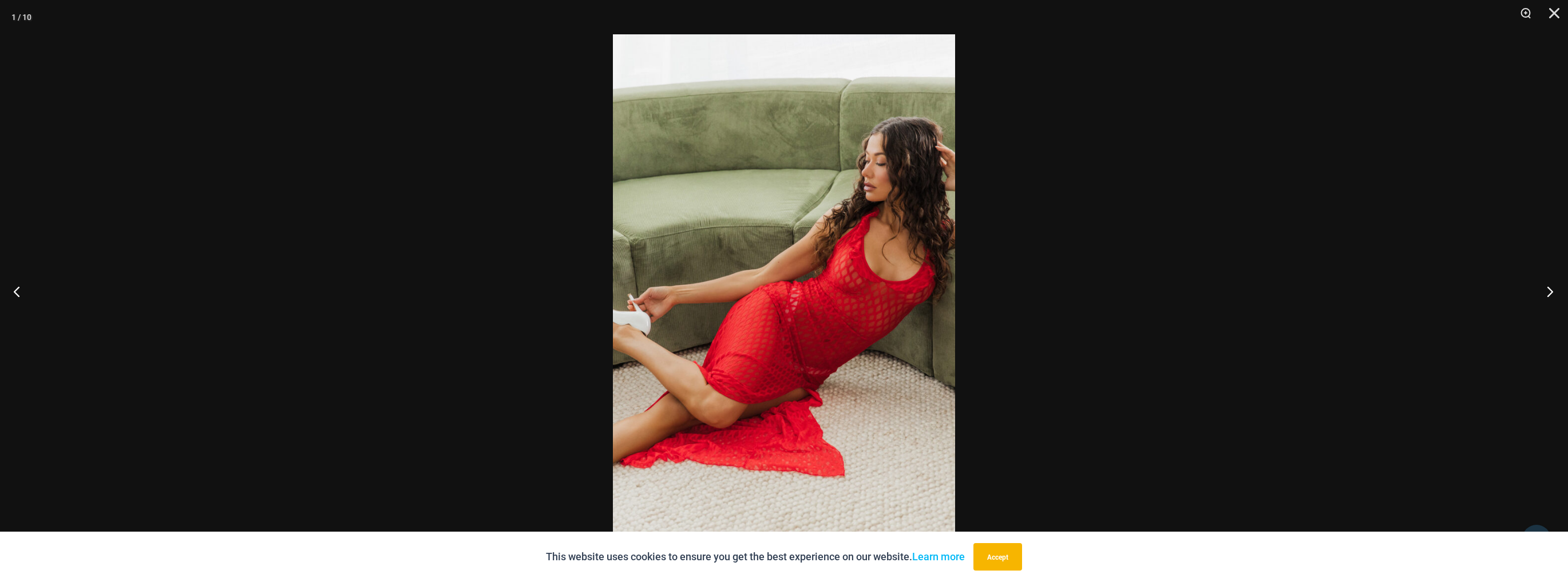
click at [1552, 291] on button "Next" at bounding box center [1547, 291] width 43 height 57
